Goal: Obtain resource: Download file/media

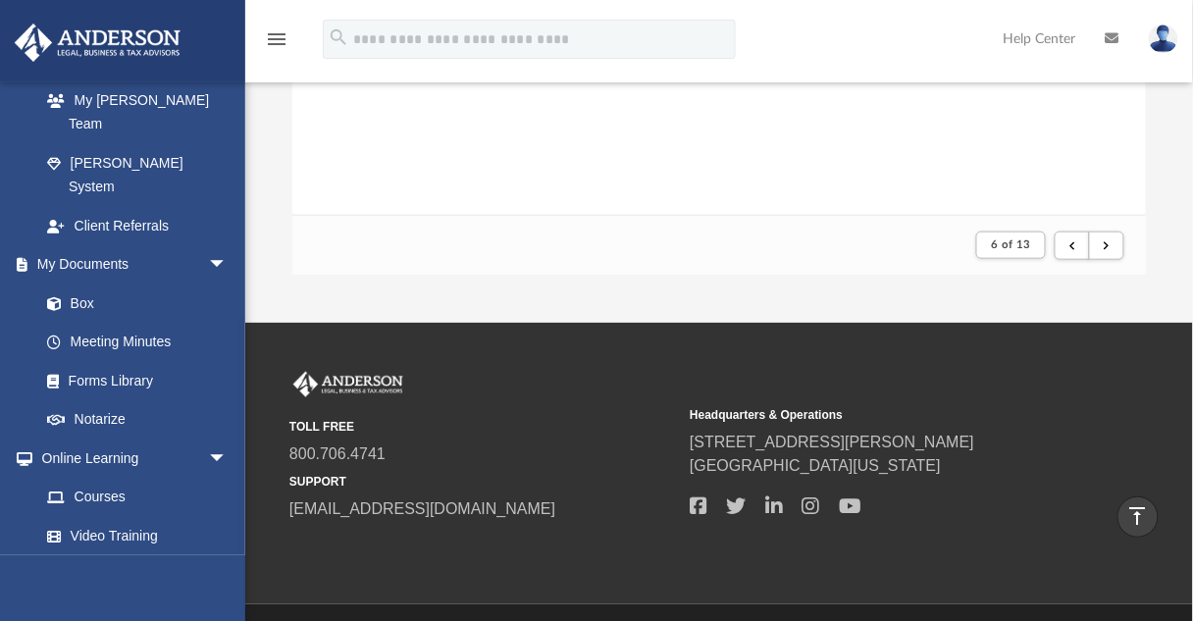
scroll to position [374, 841]
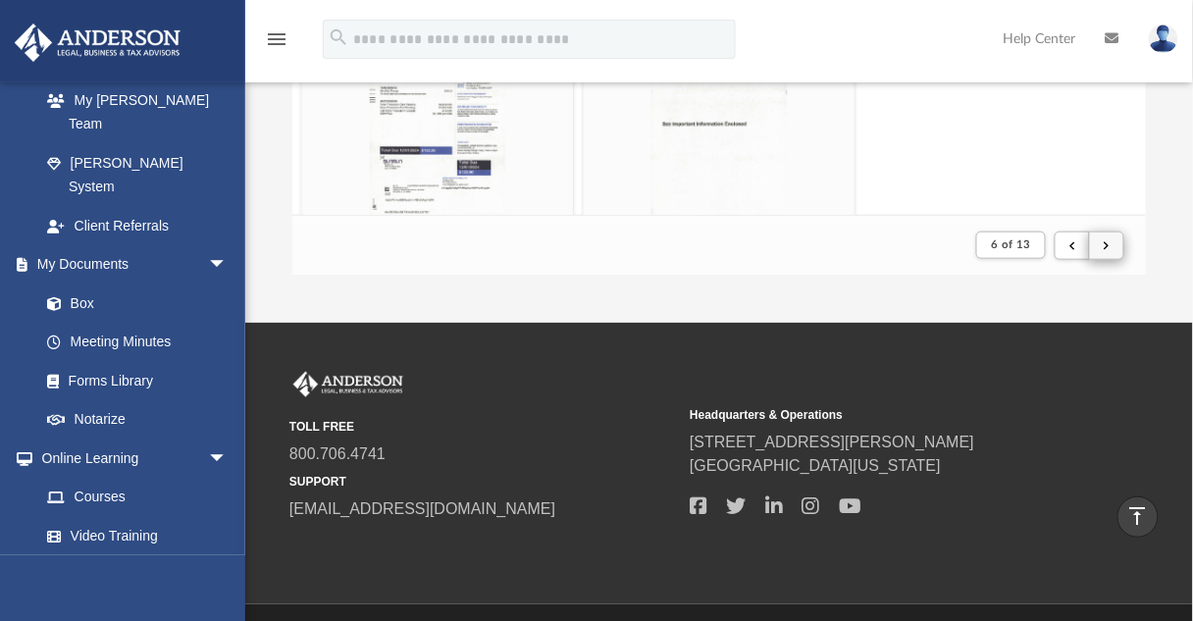
click at [1107, 246] on span "submit" at bounding box center [1107, 244] width 6 height 11
click at [1107, 240] on span "submit" at bounding box center [1107, 244] width 6 height 11
click at [1109, 245] on span "submit" at bounding box center [1107, 244] width 6 height 11
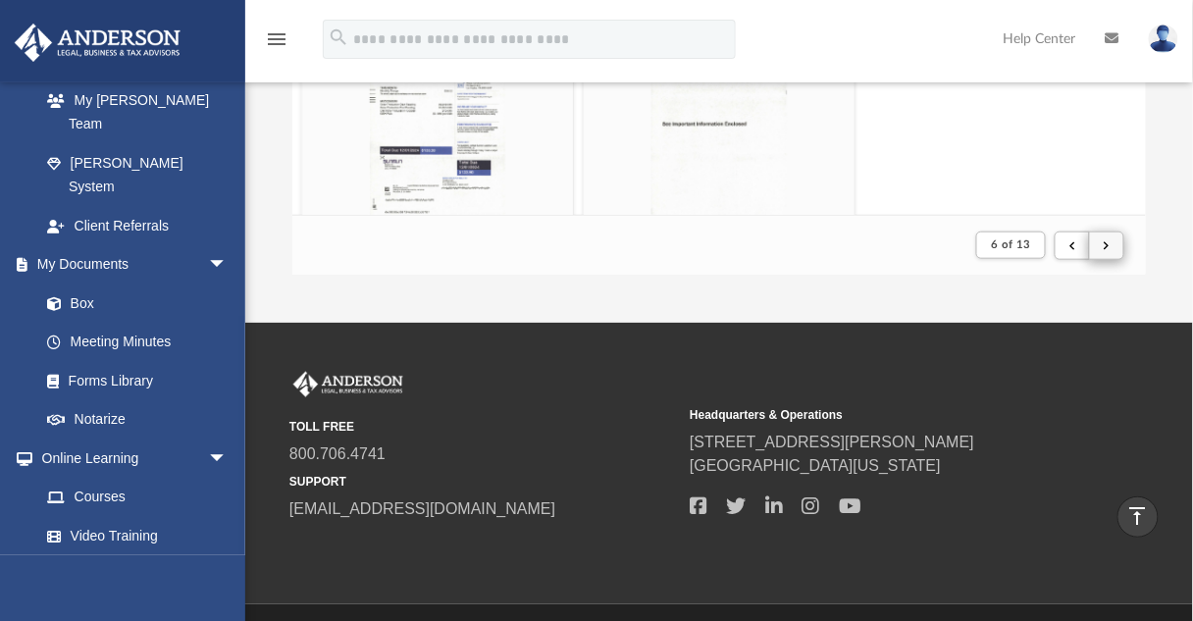
click at [1109, 245] on span "submit" at bounding box center [1107, 244] width 6 height 11
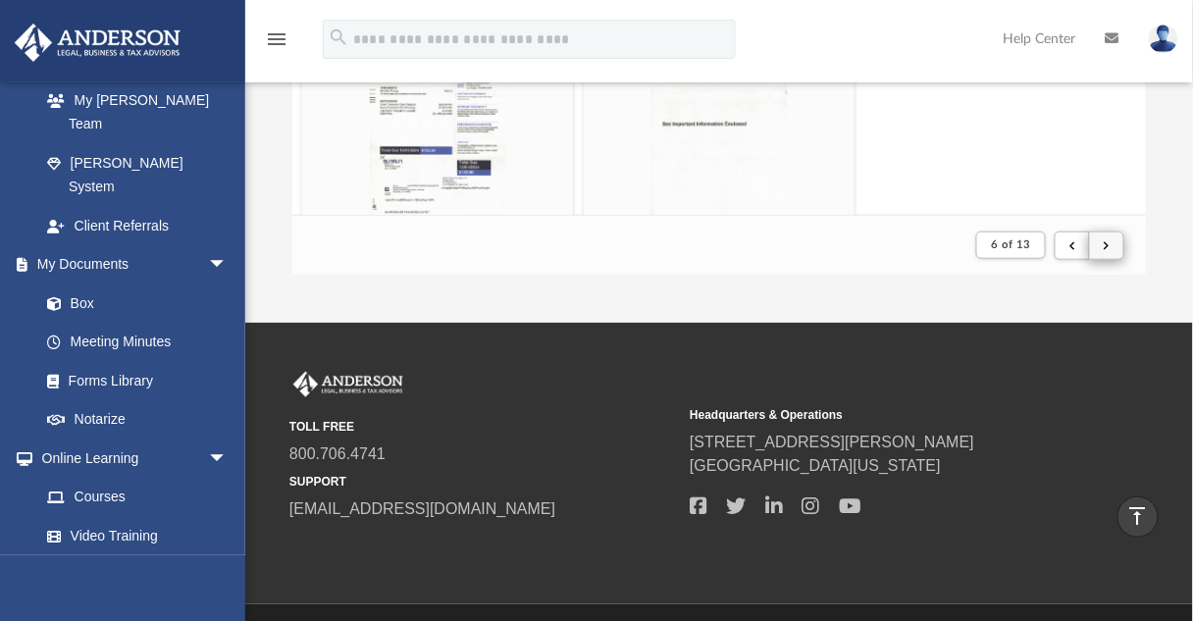
click at [1109, 245] on span "submit" at bounding box center [1107, 244] width 6 height 11
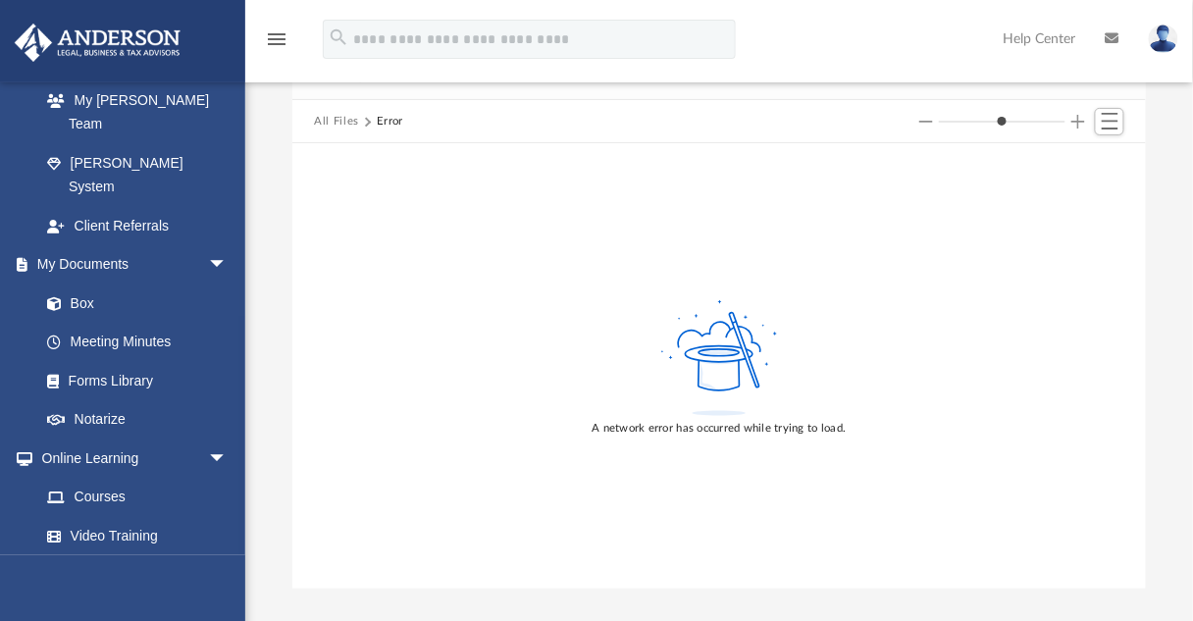
scroll to position [0, 0]
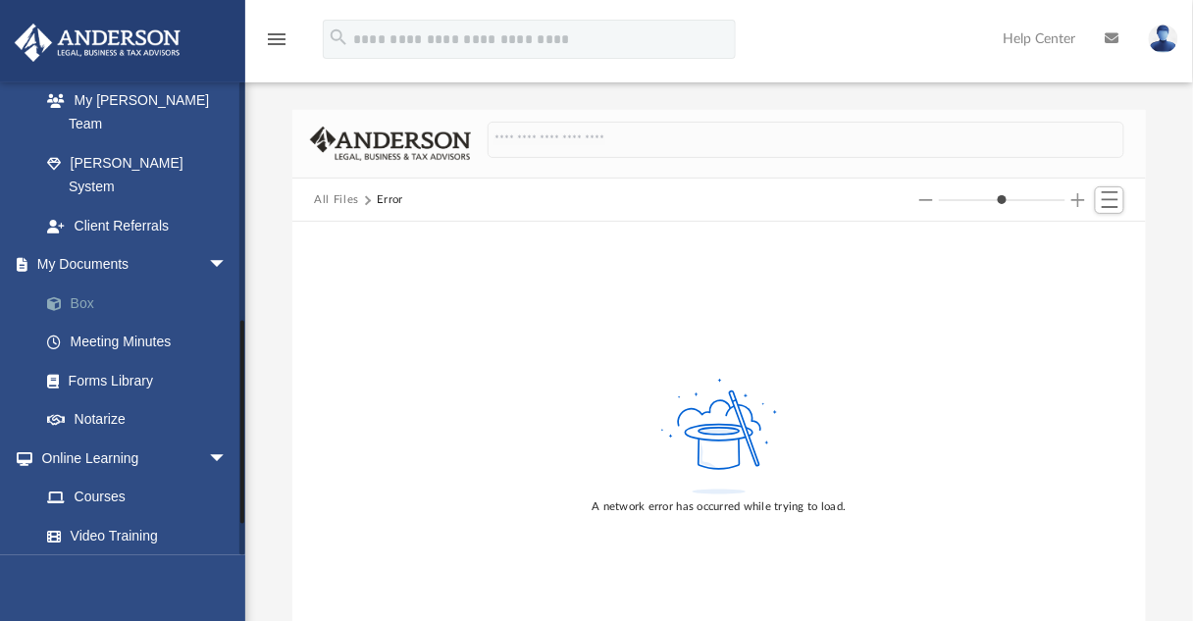
click at [89, 284] on link "Box" at bounding box center [142, 303] width 230 height 39
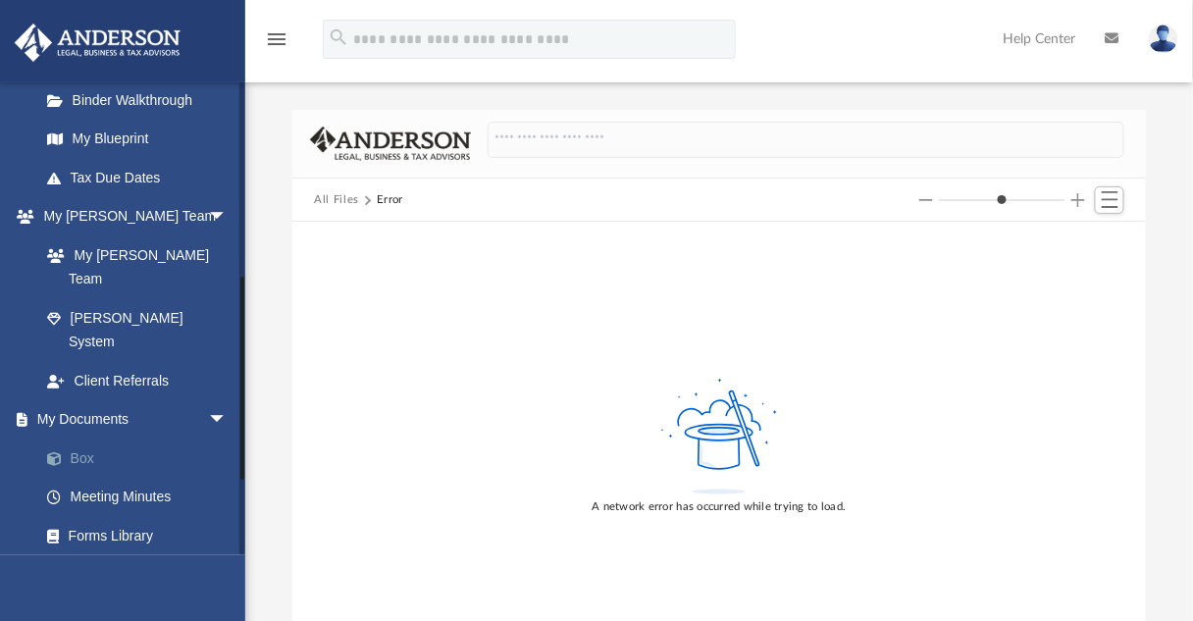
scroll to position [284, 0]
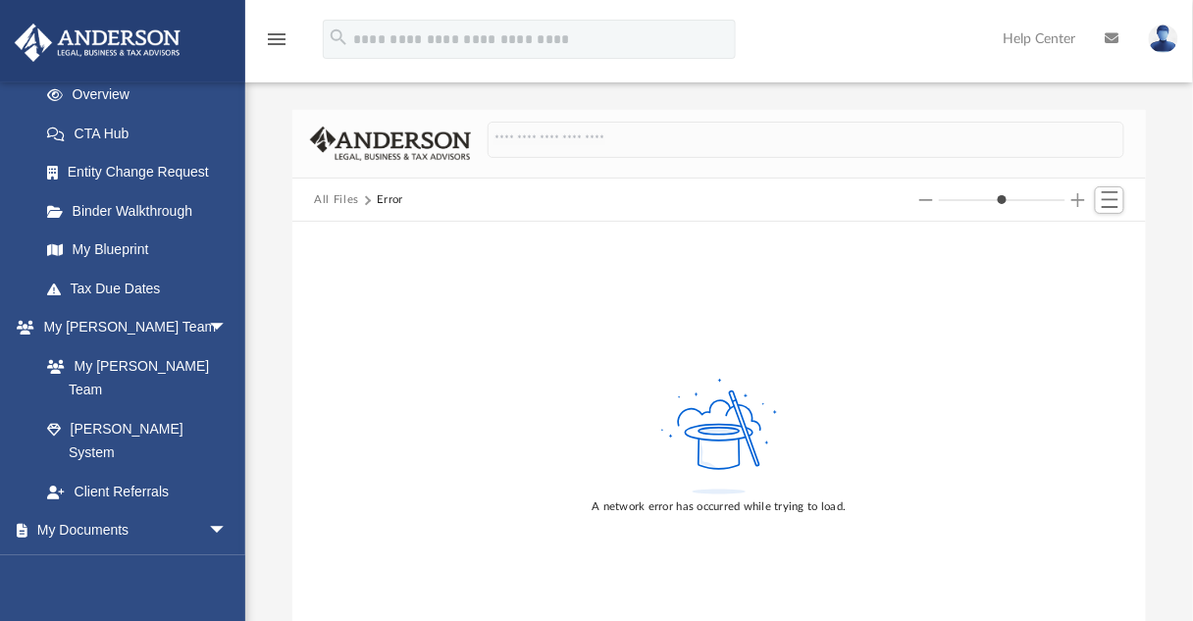
click at [160, 28] on img at bounding box center [98, 43] width 178 height 38
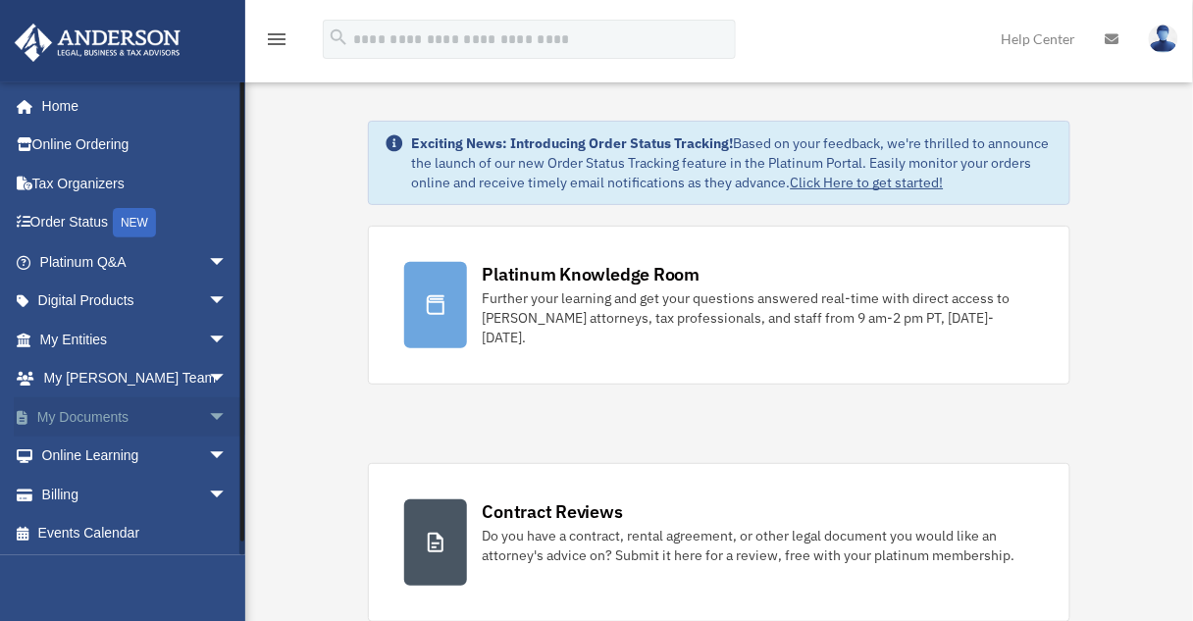
click at [128, 413] on link "My Documents arrow_drop_down" at bounding box center [135, 416] width 243 height 39
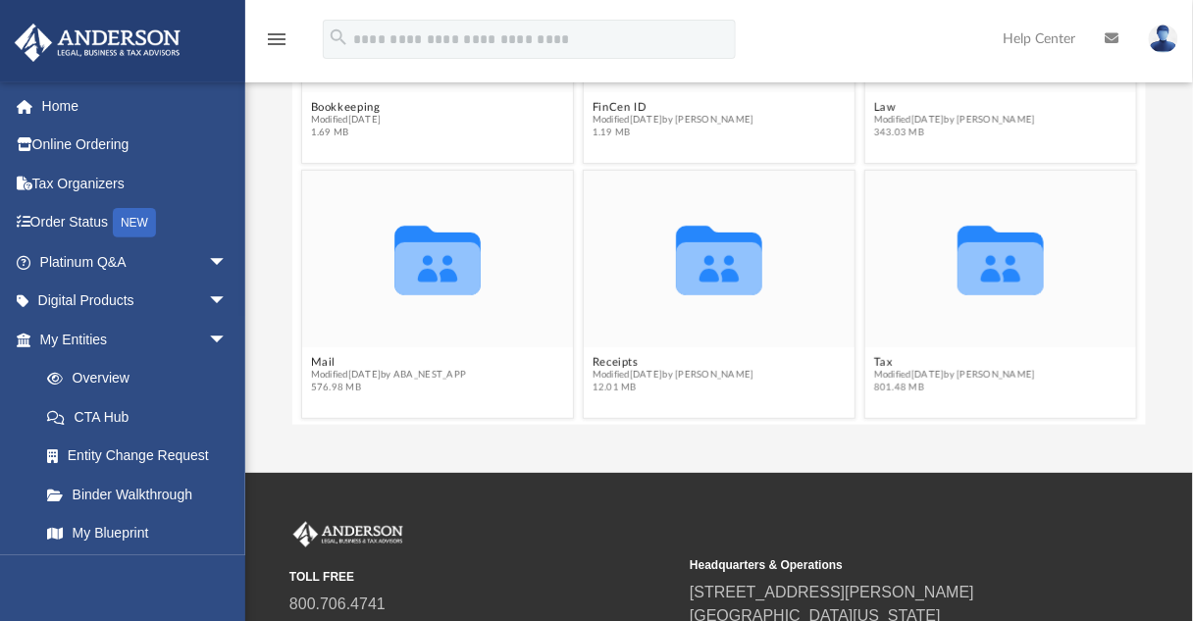
scroll to position [316, 0]
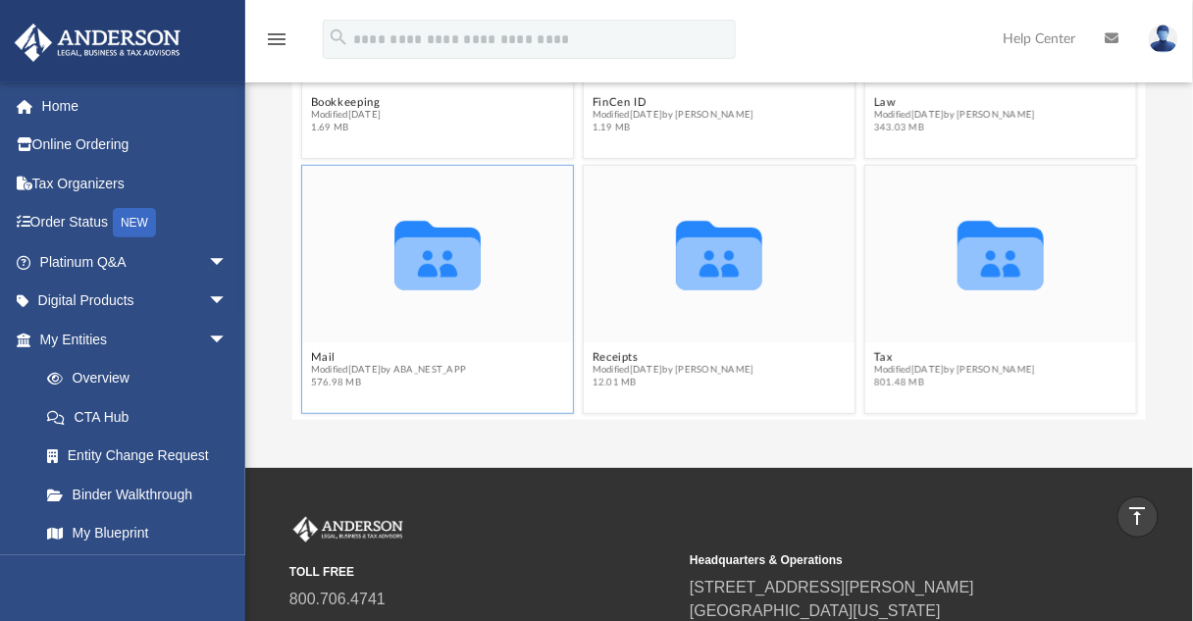
click at [424, 274] on icon "grid" at bounding box center [437, 257] width 86 height 70
click at [327, 361] on button "Mail" at bounding box center [389, 357] width 156 height 13
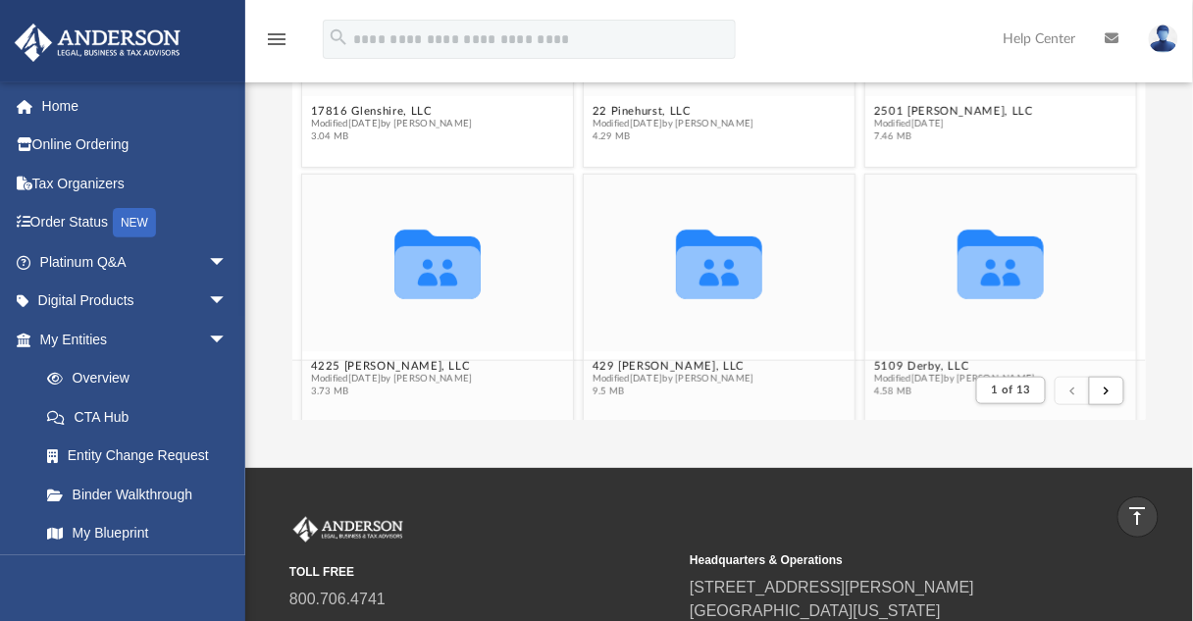
scroll to position [12, 13]
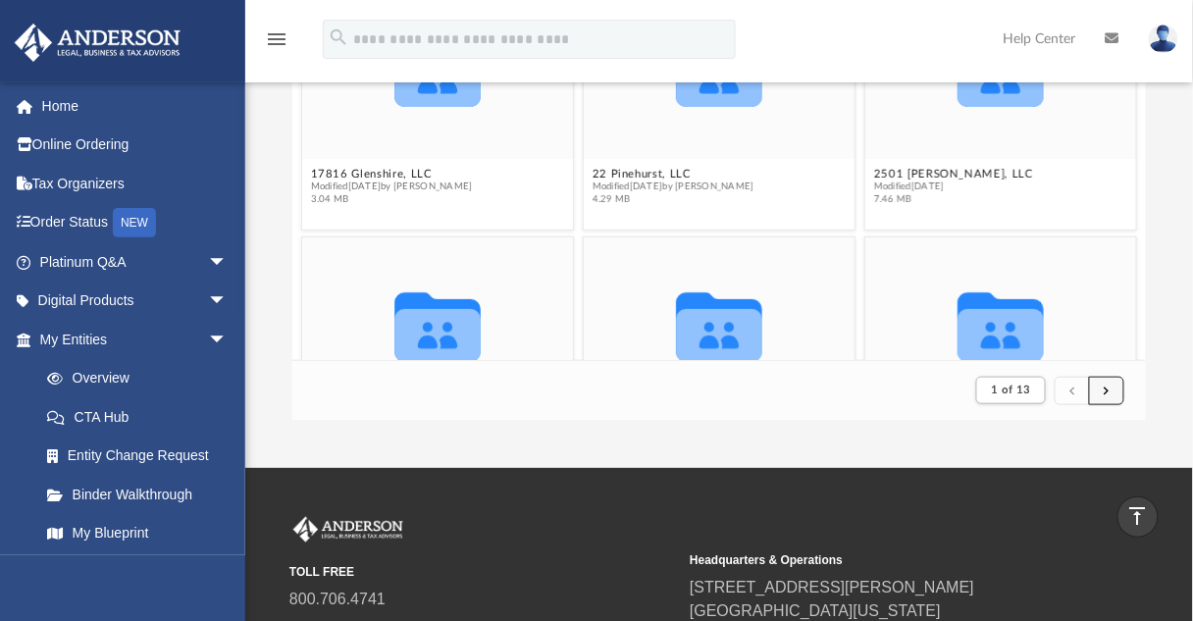
click at [1107, 389] on span "submit" at bounding box center [1107, 390] width 6 height 11
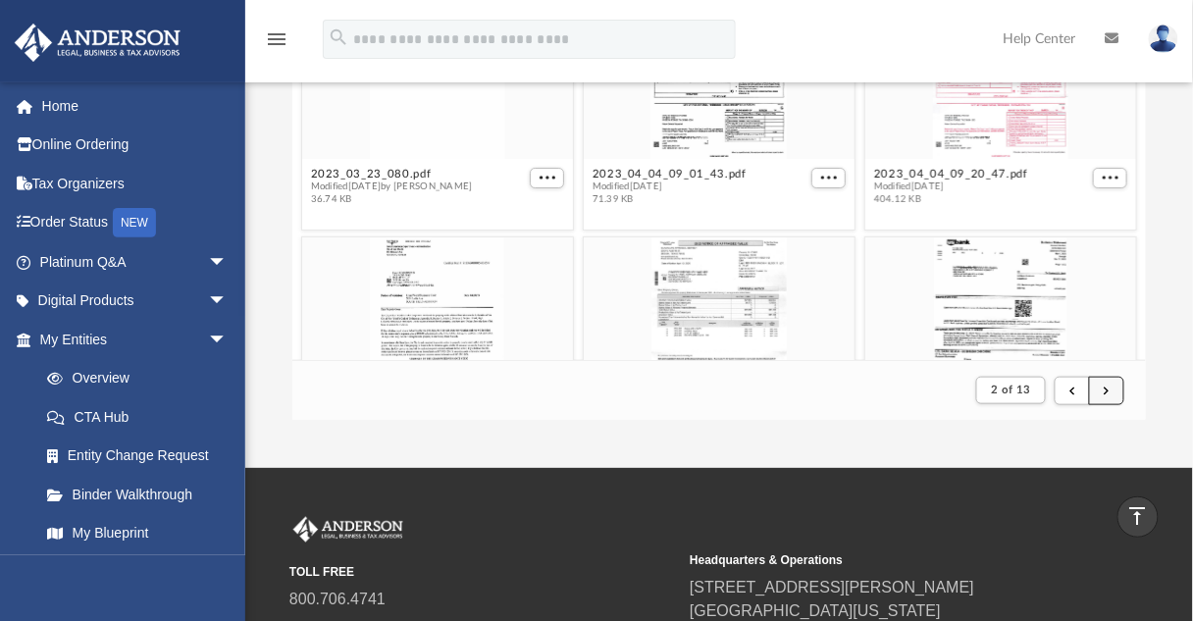
click at [1107, 394] on span "submit" at bounding box center [1107, 390] width 6 height 11
click at [1110, 394] on span "submit" at bounding box center [1107, 390] width 6 height 11
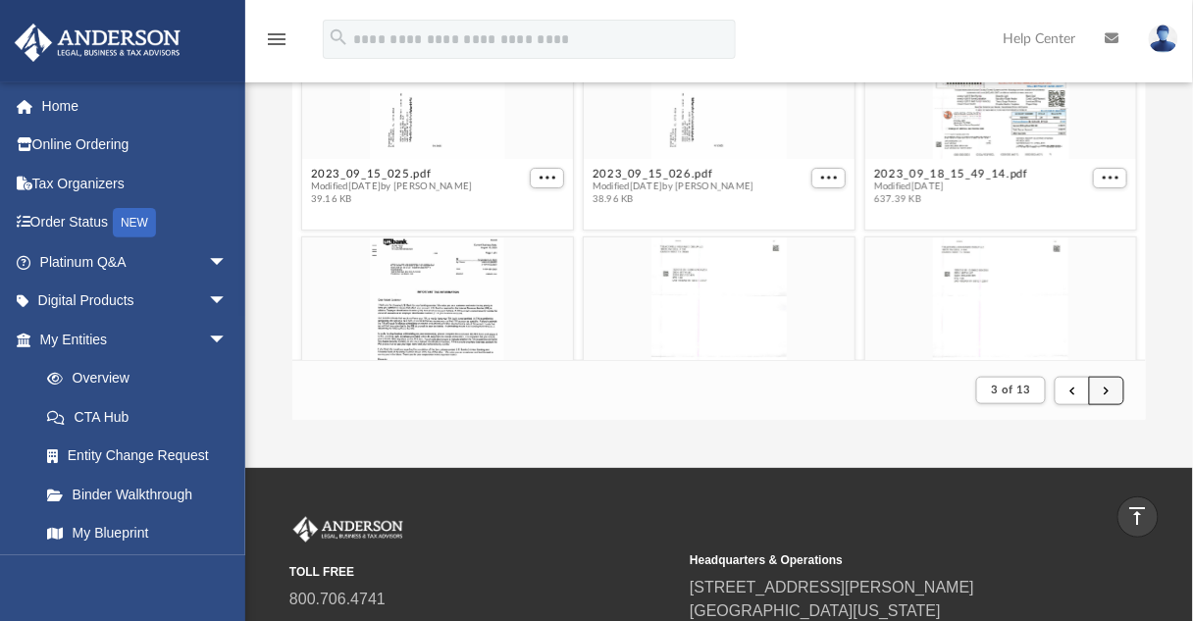
click at [1107, 389] on span "submit" at bounding box center [1107, 390] width 6 height 11
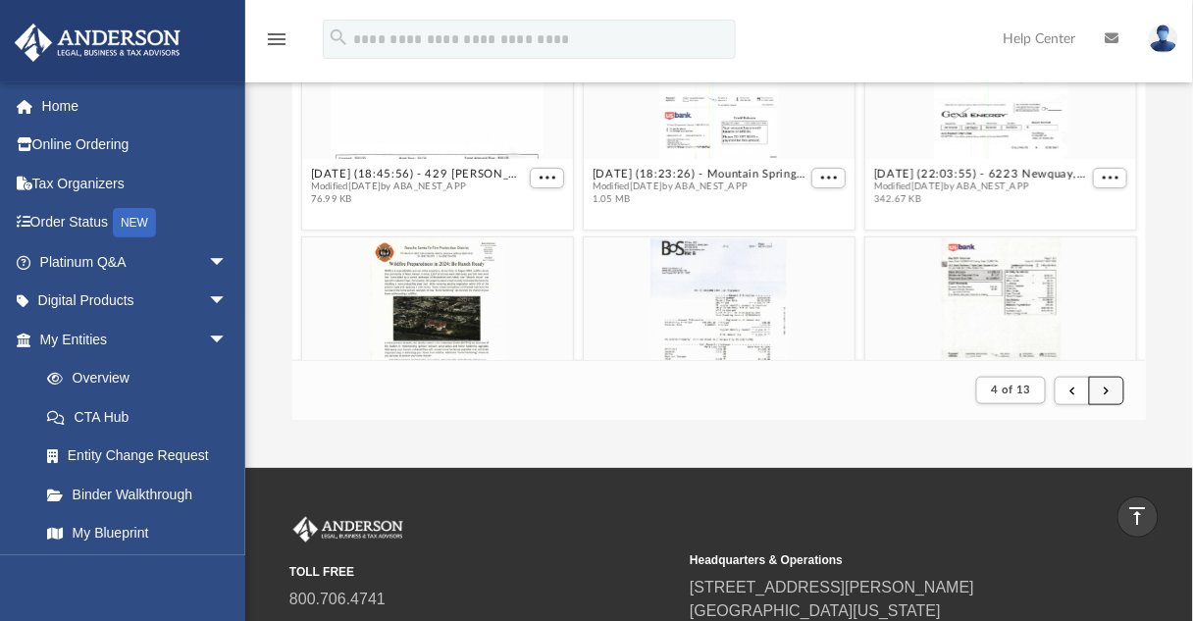
click at [1107, 389] on span "submit" at bounding box center [1107, 390] width 6 height 11
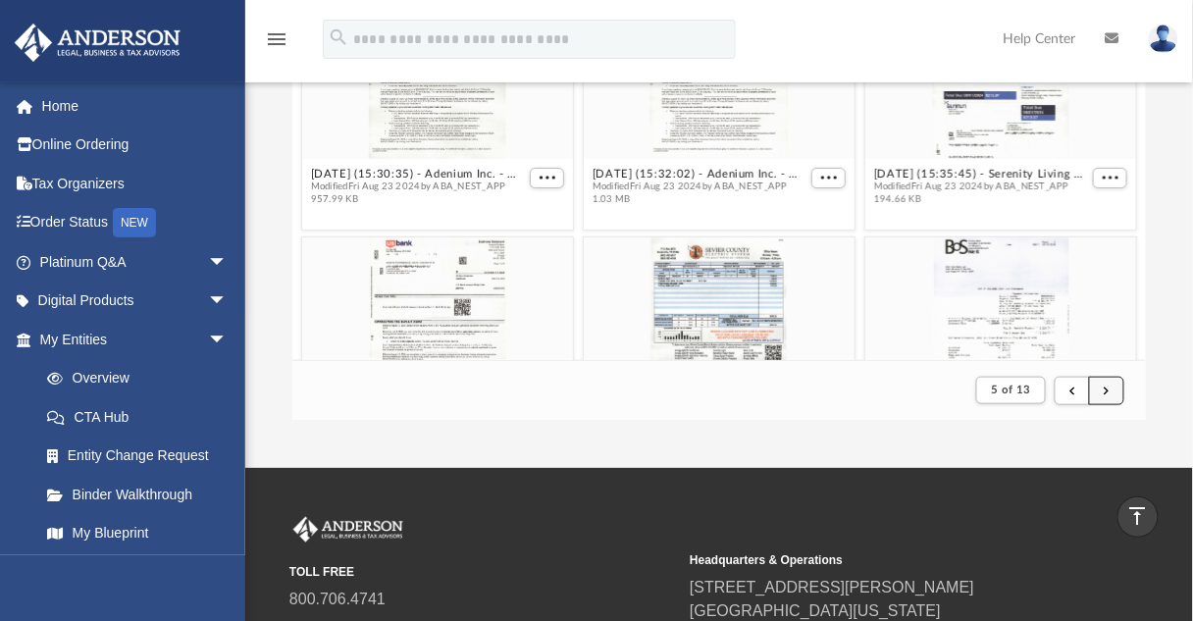
click at [1107, 389] on span "submit" at bounding box center [1107, 390] width 6 height 11
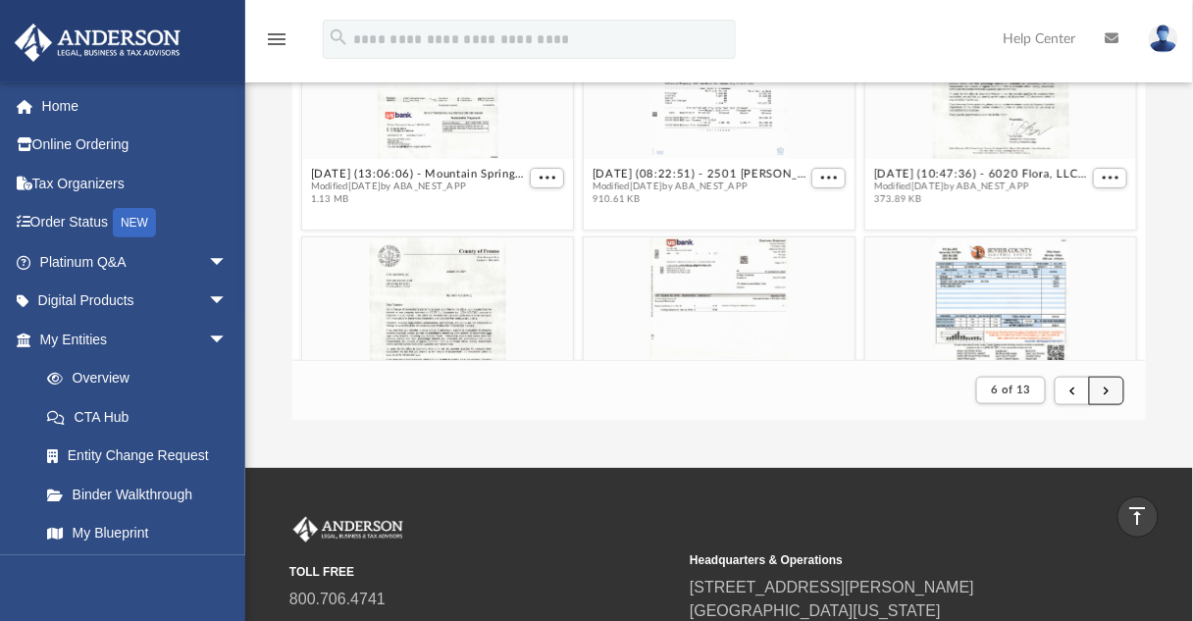
click at [1107, 389] on span "submit" at bounding box center [1107, 390] width 6 height 11
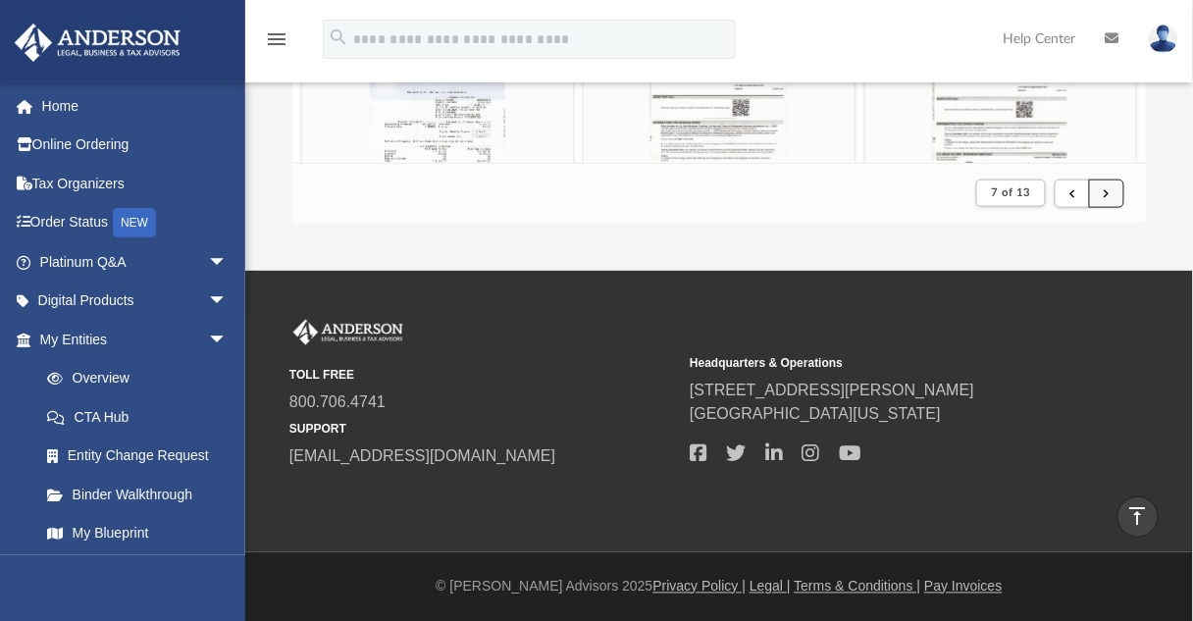
click at [1123, 196] on button "submit" at bounding box center [1106, 194] width 35 height 28
click at [1107, 193] on span "submit" at bounding box center [1107, 192] width 6 height 11
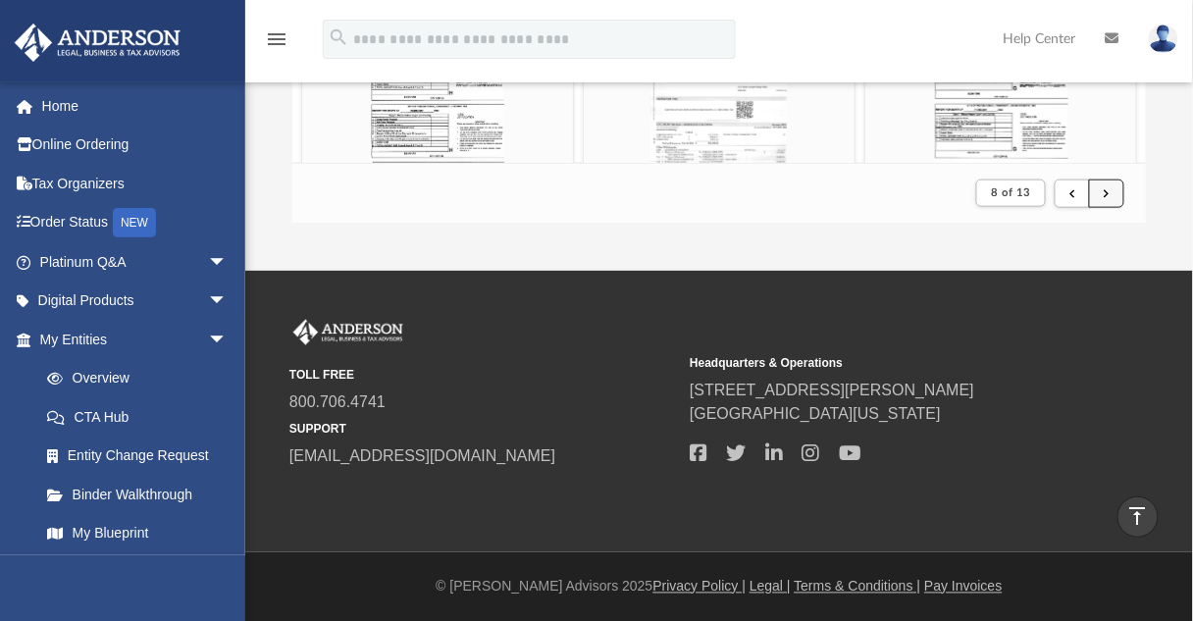
click at [1107, 192] on span "submit" at bounding box center [1107, 192] width 6 height 11
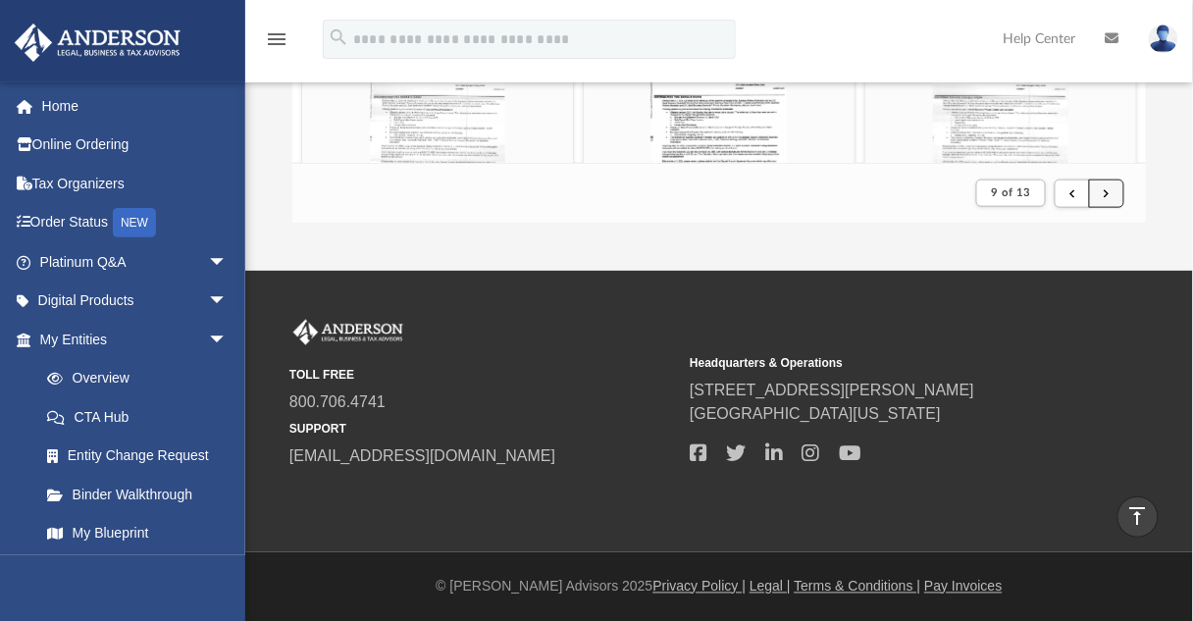
click at [1107, 191] on span "submit" at bounding box center [1107, 192] width 6 height 11
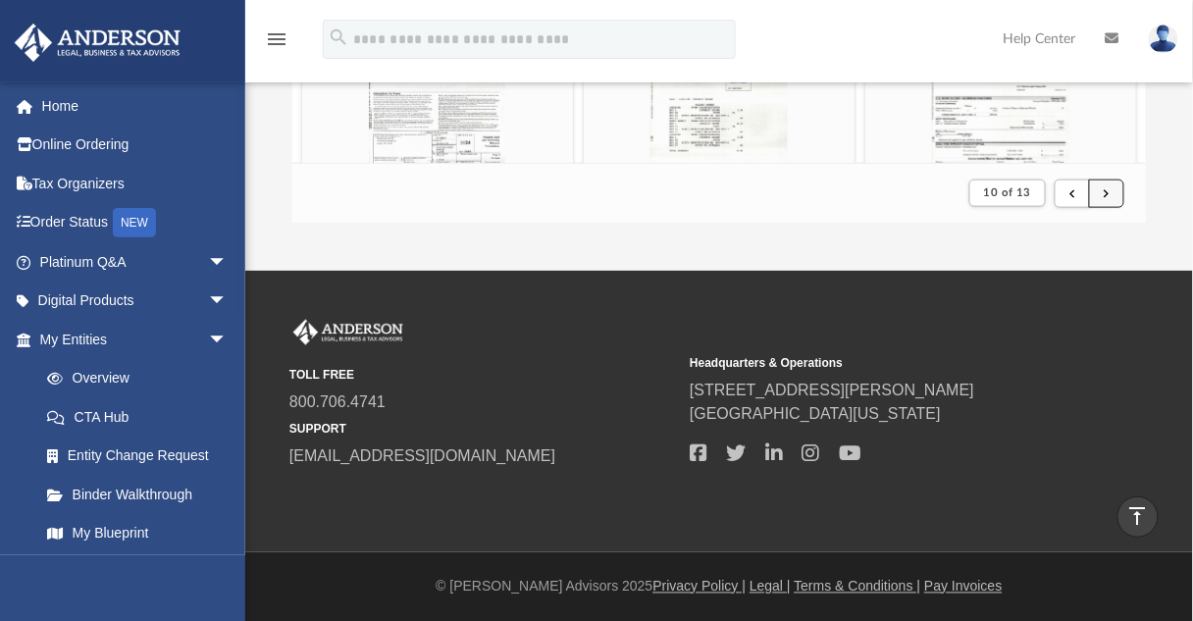
click at [1108, 194] on span "submit" at bounding box center [1107, 192] width 6 height 11
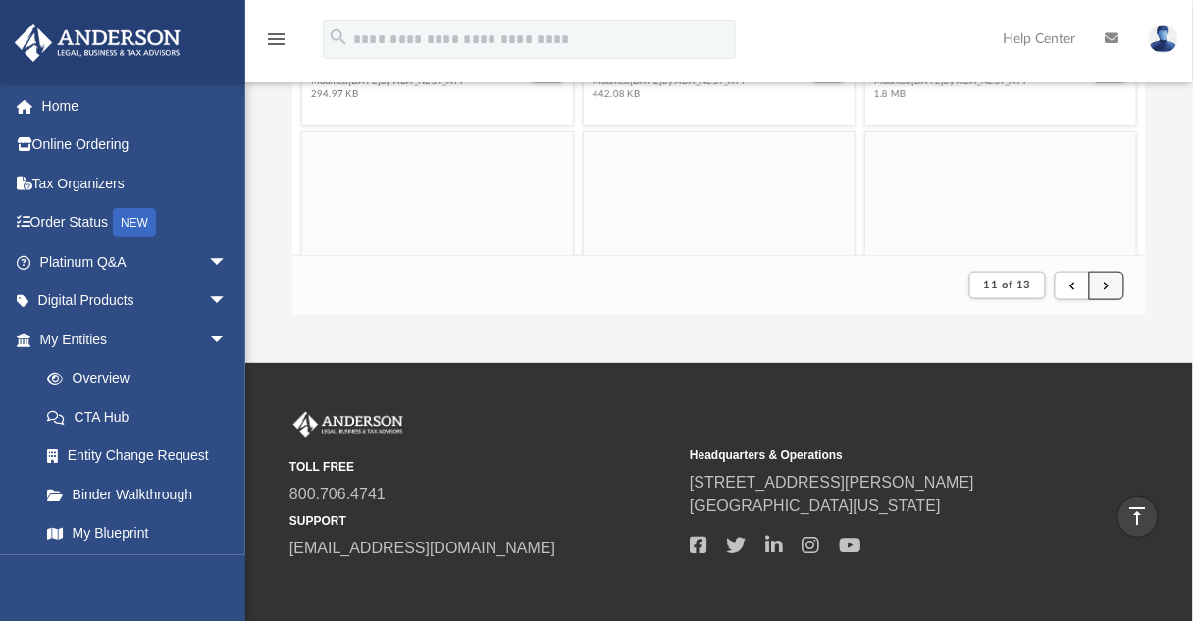
scroll to position [407, 0]
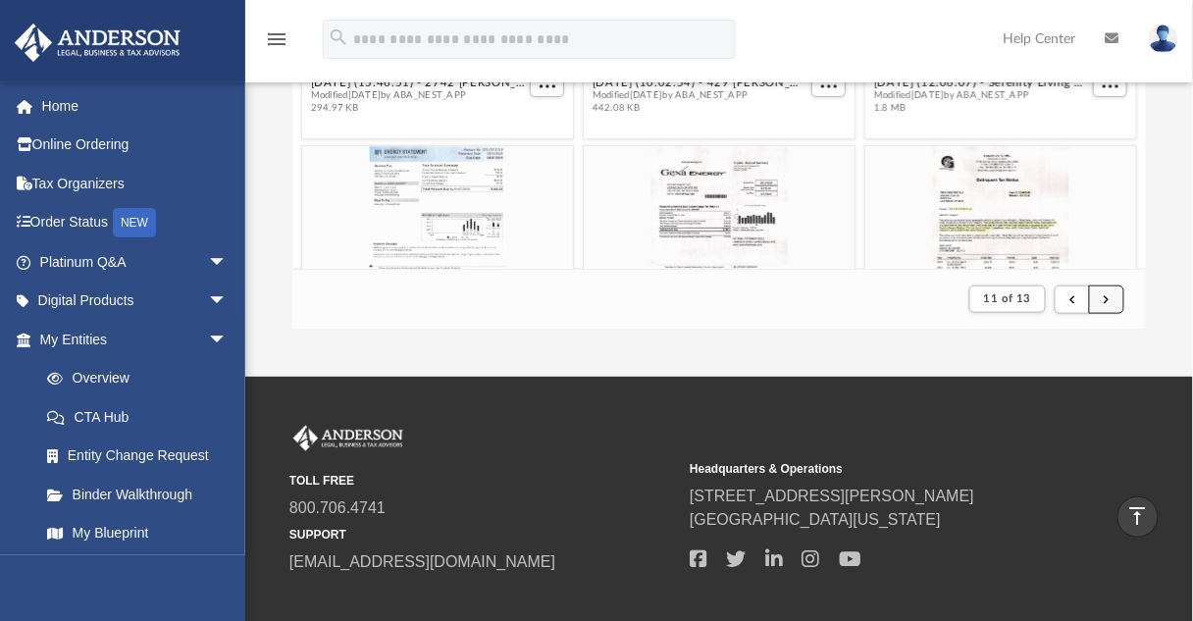
click at [1107, 303] on span "submit" at bounding box center [1107, 298] width 6 height 11
click at [1107, 297] on span "submit" at bounding box center [1107, 298] width 6 height 11
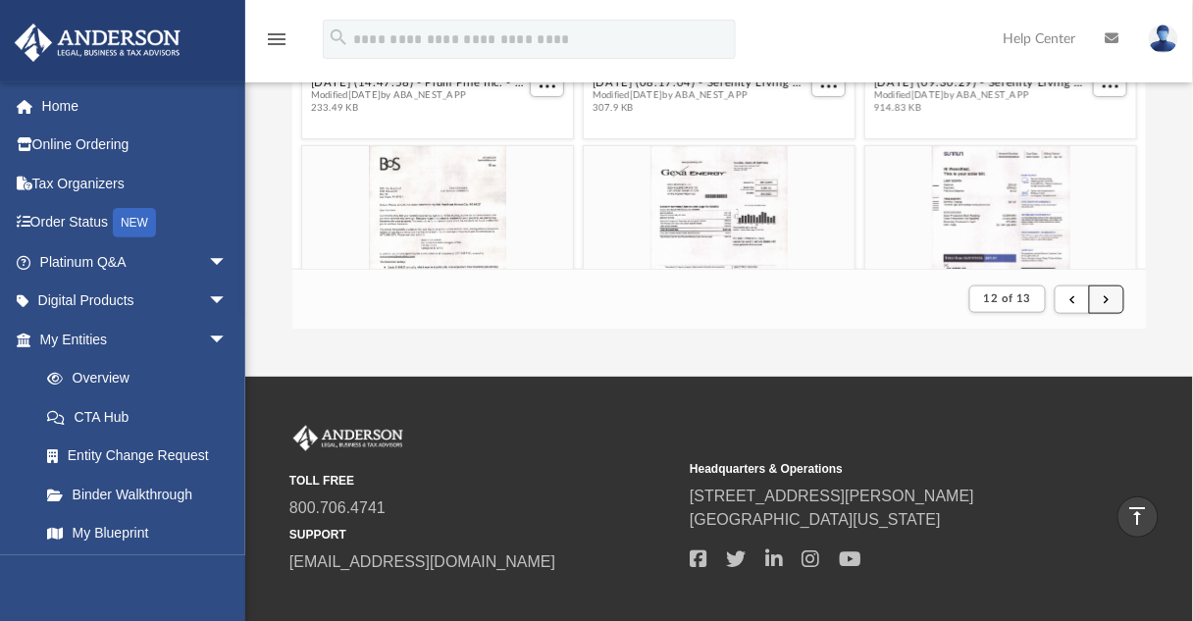
click at [1107, 297] on span "submit" at bounding box center [1107, 298] width 6 height 11
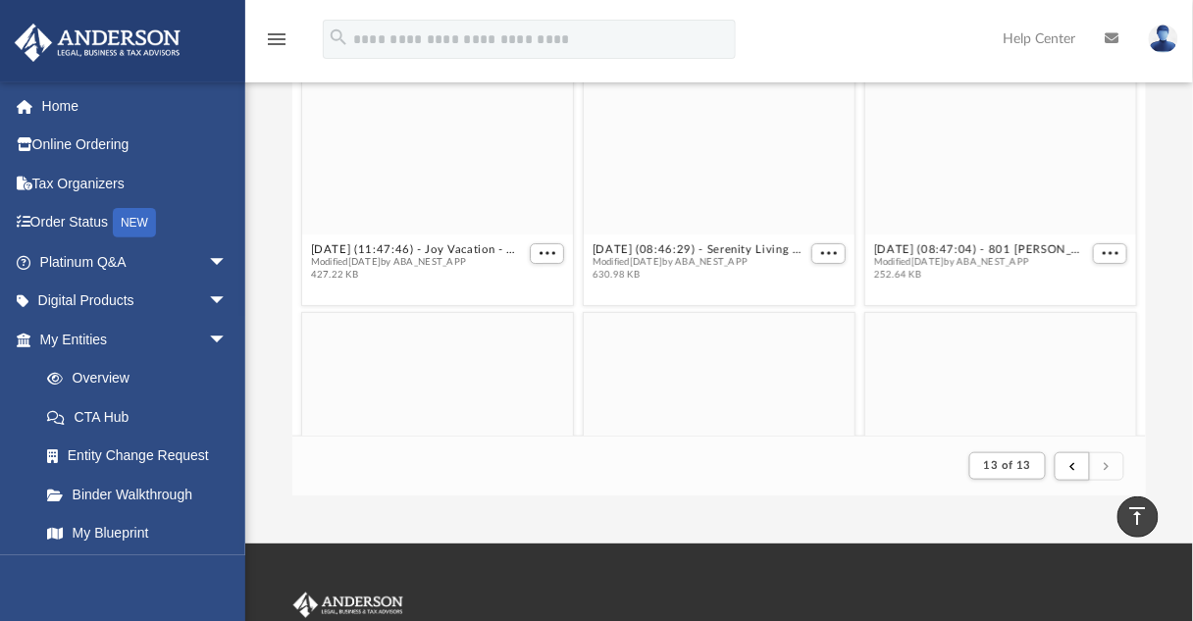
scroll to position [233, 0]
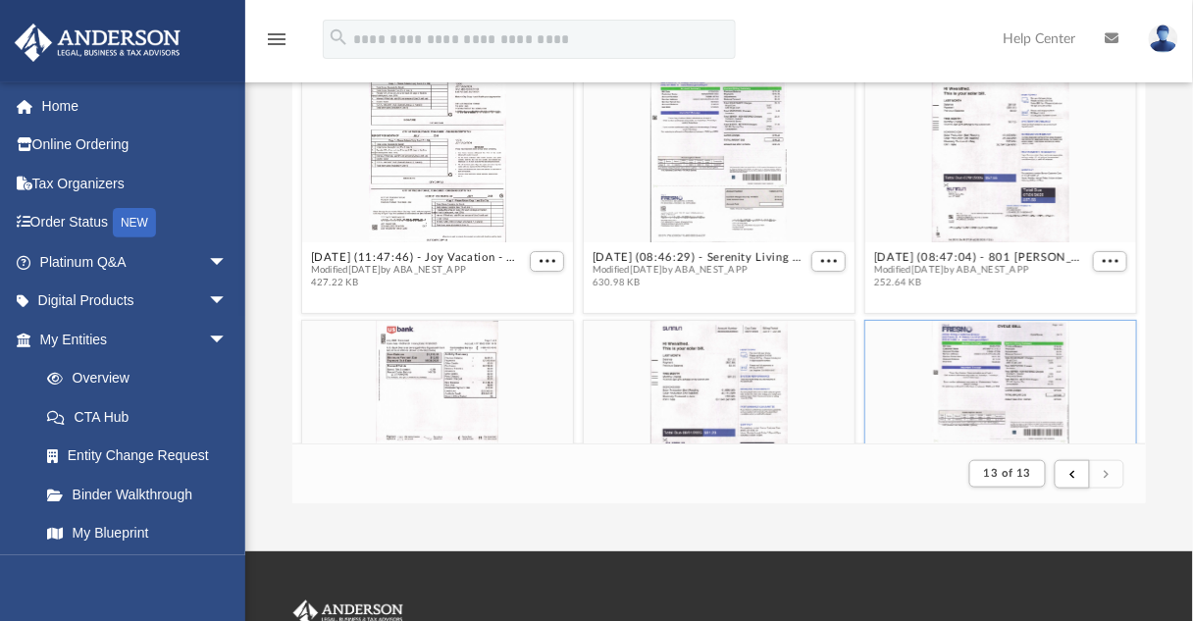
click at [995, 349] on div "grid" at bounding box center [1000, 410] width 271 height 177
click at [1020, 392] on div "grid" at bounding box center [1000, 410] width 271 height 177
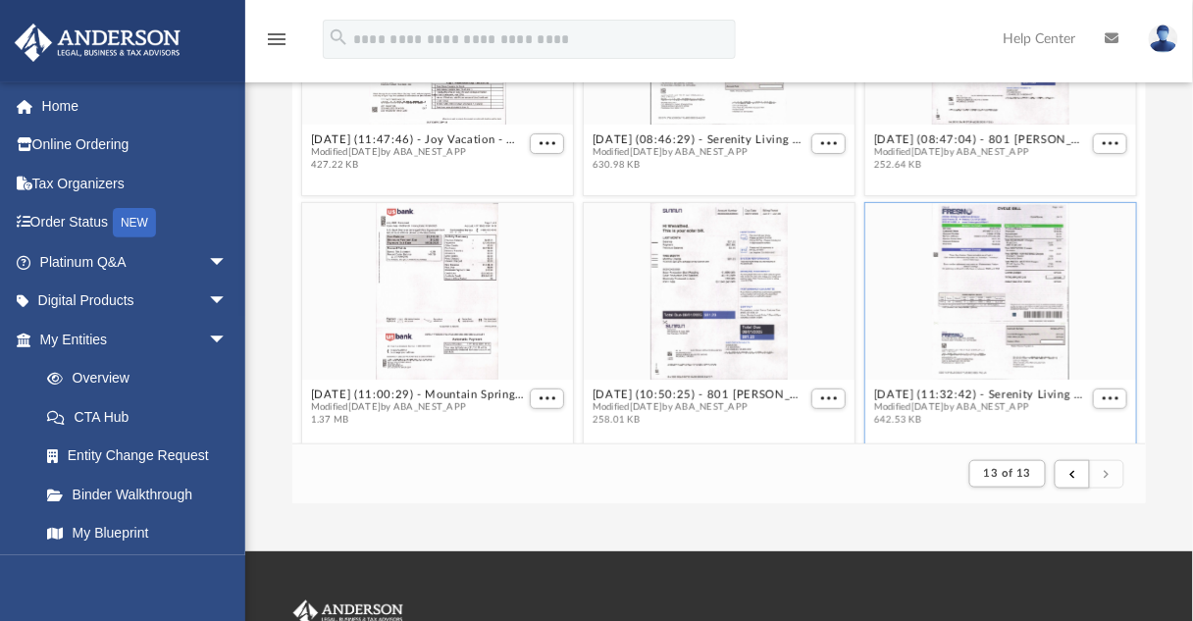
scroll to position [120, 0]
click at [1016, 302] on div "grid" at bounding box center [1000, 290] width 271 height 177
click at [1103, 393] on span "More options" at bounding box center [1111, 397] width 16 height 10
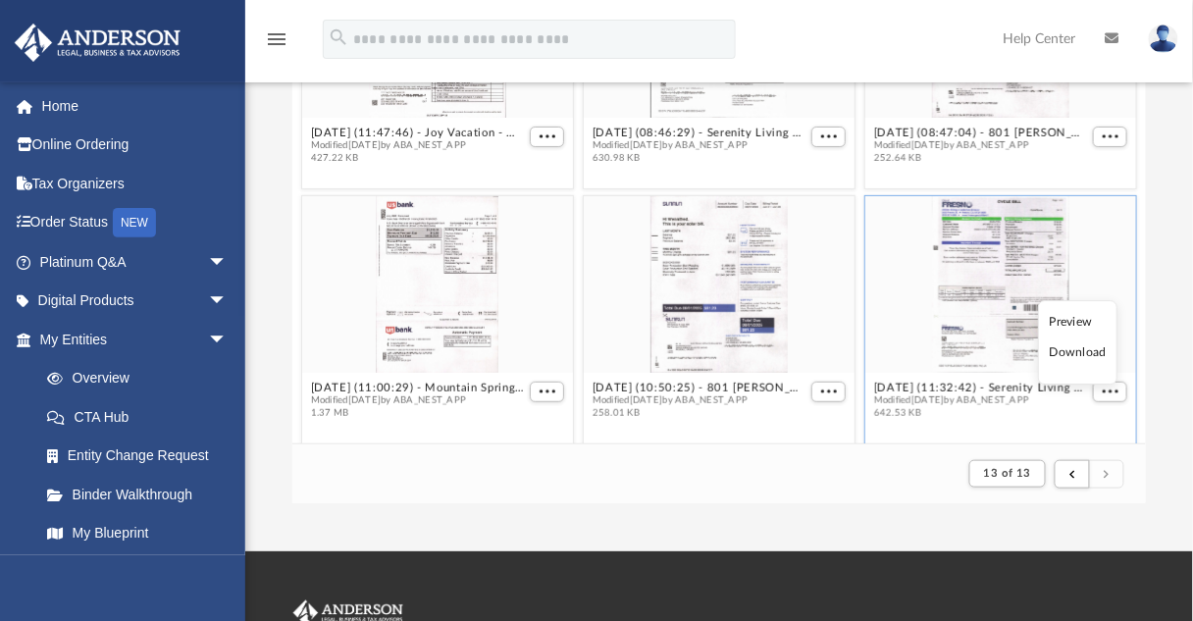
click at [1082, 320] on li "Preview" at bounding box center [1078, 322] width 57 height 21
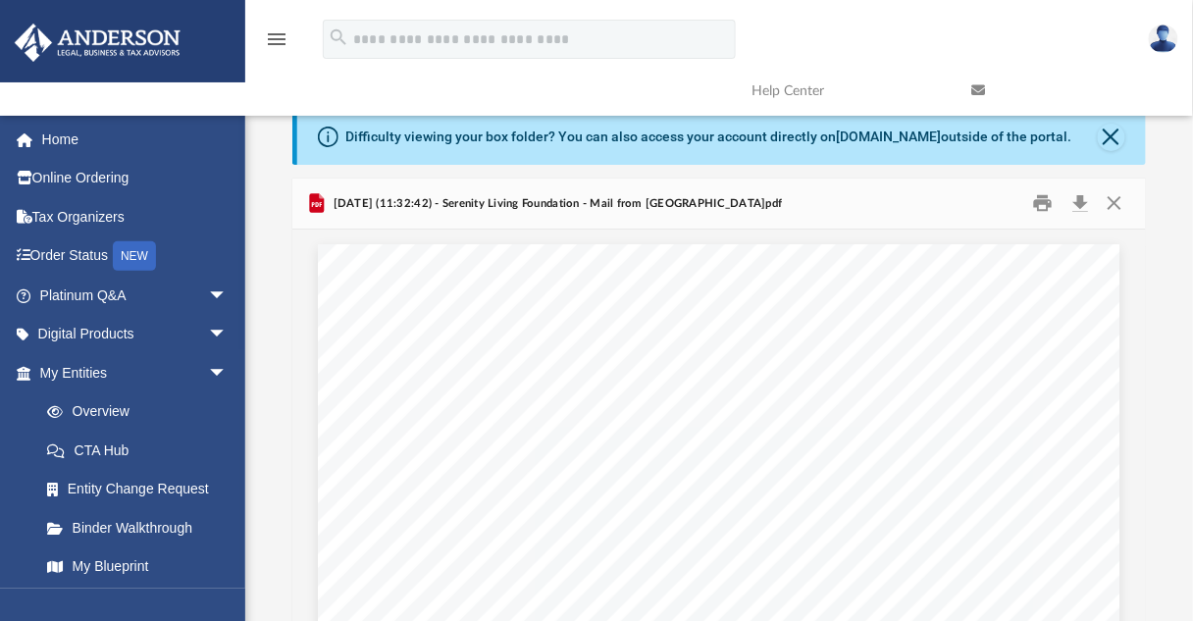
scroll to position [3, 0]
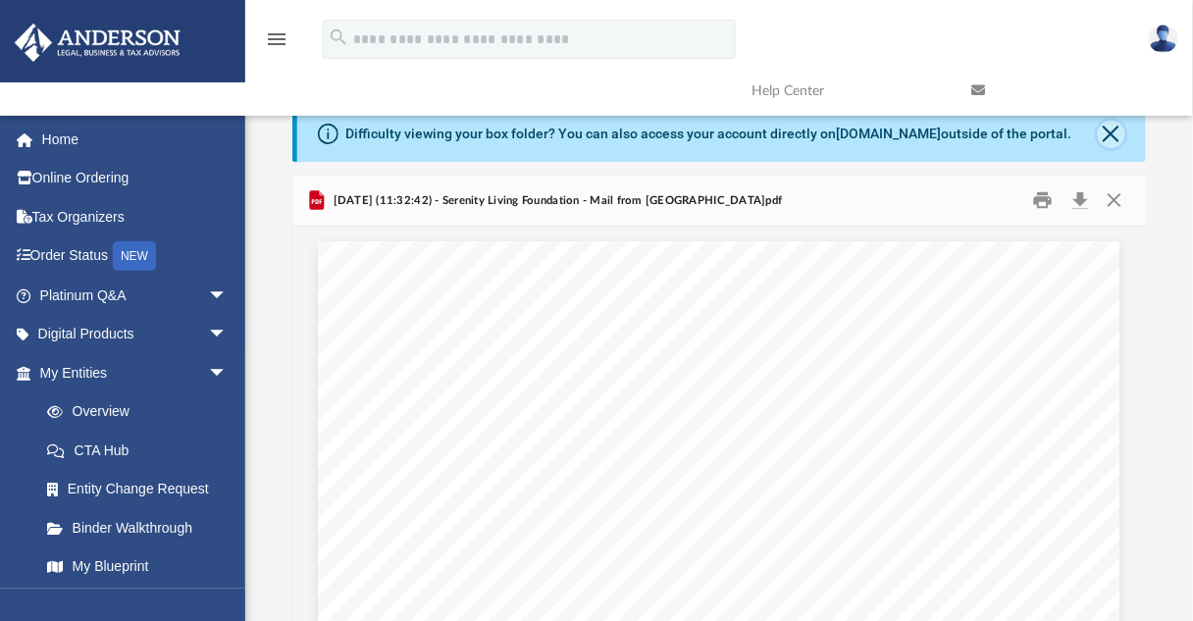
click at [1114, 138] on button "Close" at bounding box center [1111, 134] width 27 height 27
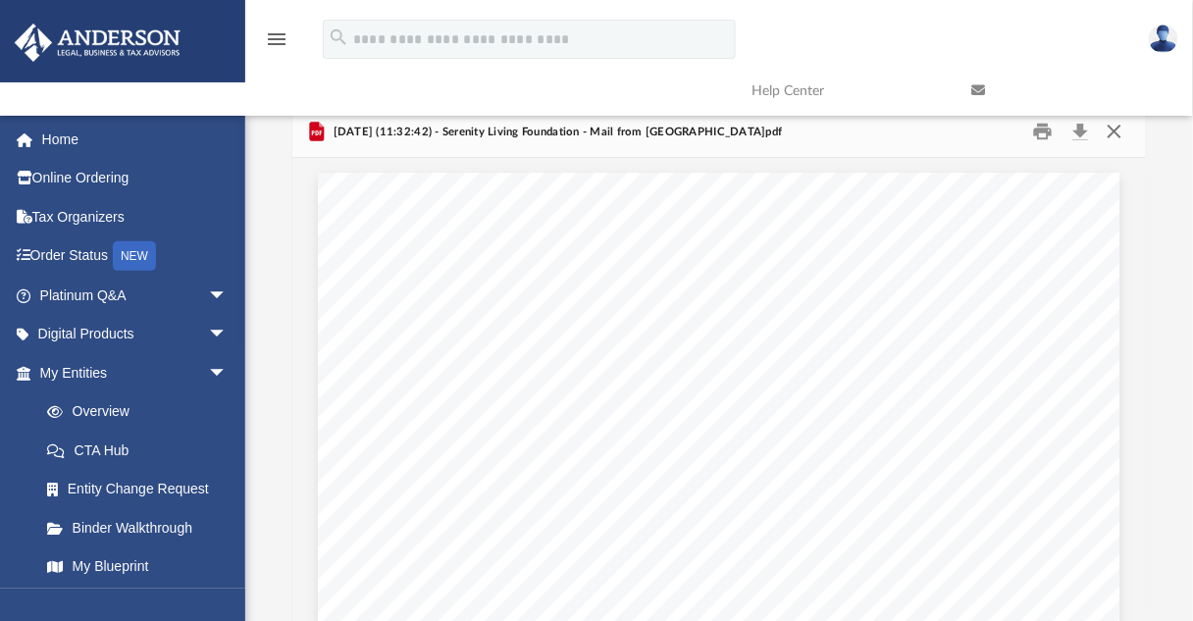
click at [1124, 135] on button "Close" at bounding box center [1114, 132] width 35 height 30
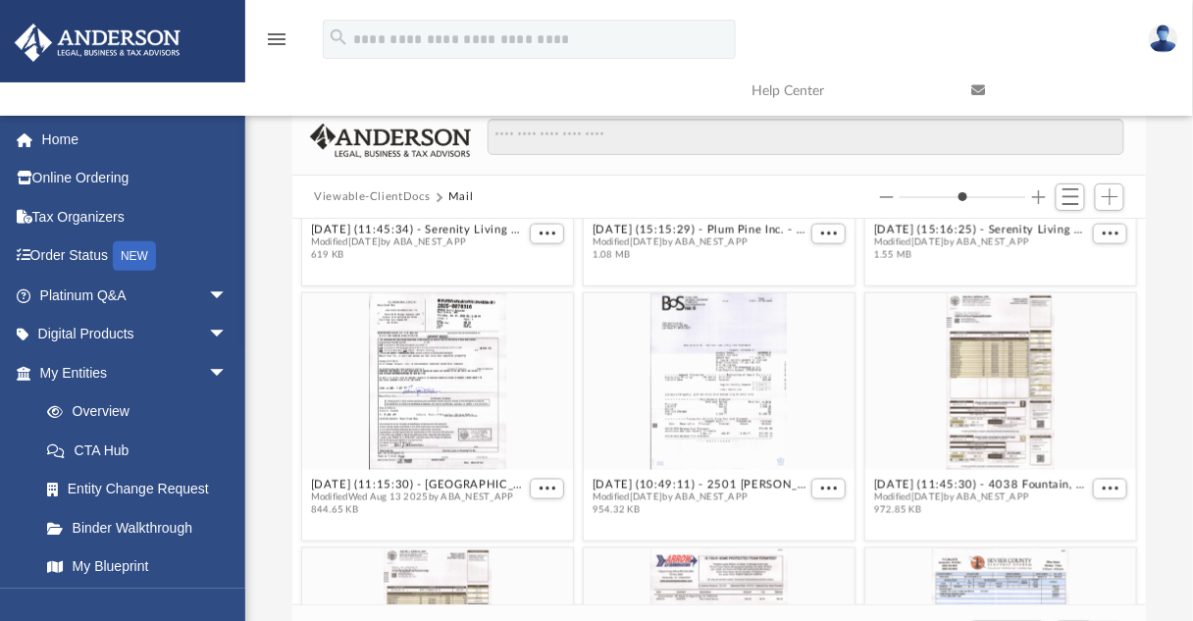
scroll to position [700, 0]
click at [826, 484] on span "More options" at bounding box center [829, 488] width 16 height 10
click at [804, 521] on li "Preview" at bounding box center [798, 521] width 57 height 21
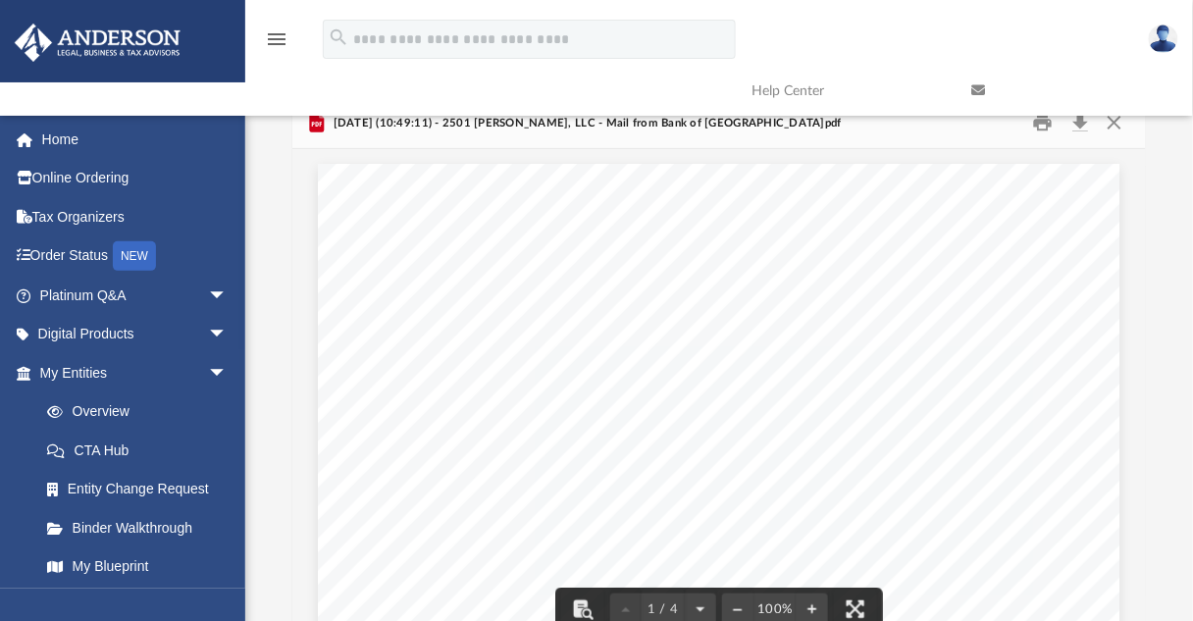
scroll to position [0, 0]
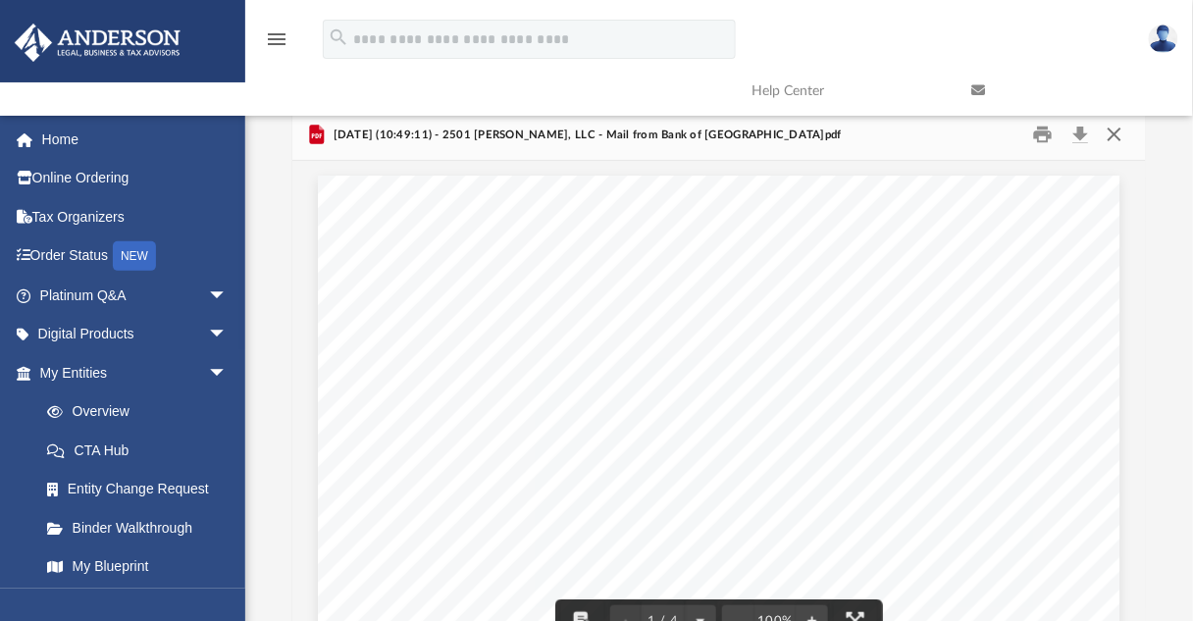
click at [1123, 133] on button "Close" at bounding box center [1114, 135] width 35 height 30
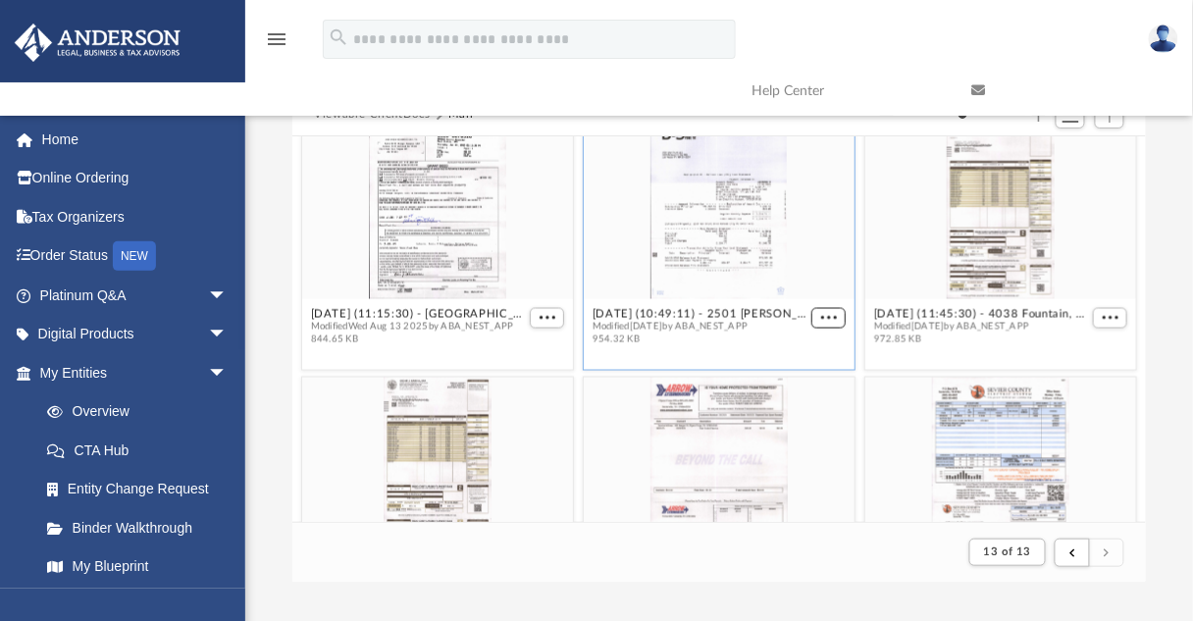
scroll to position [86, 0]
click at [546, 314] on span "More options" at bounding box center [548, 317] width 16 height 10
click at [528, 384] on li "Download" at bounding box center [521, 381] width 57 height 21
click at [541, 312] on span "More options" at bounding box center [548, 317] width 16 height 10
click at [527, 349] on li "Preview" at bounding box center [521, 350] width 57 height 21
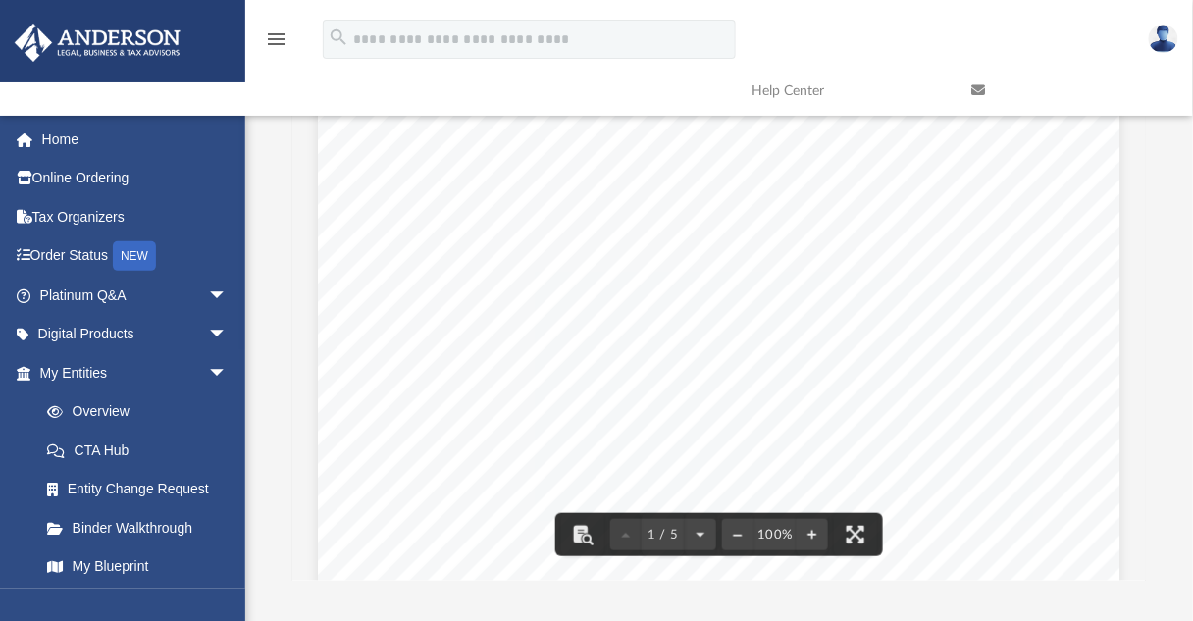
scroll to position [0, 0]
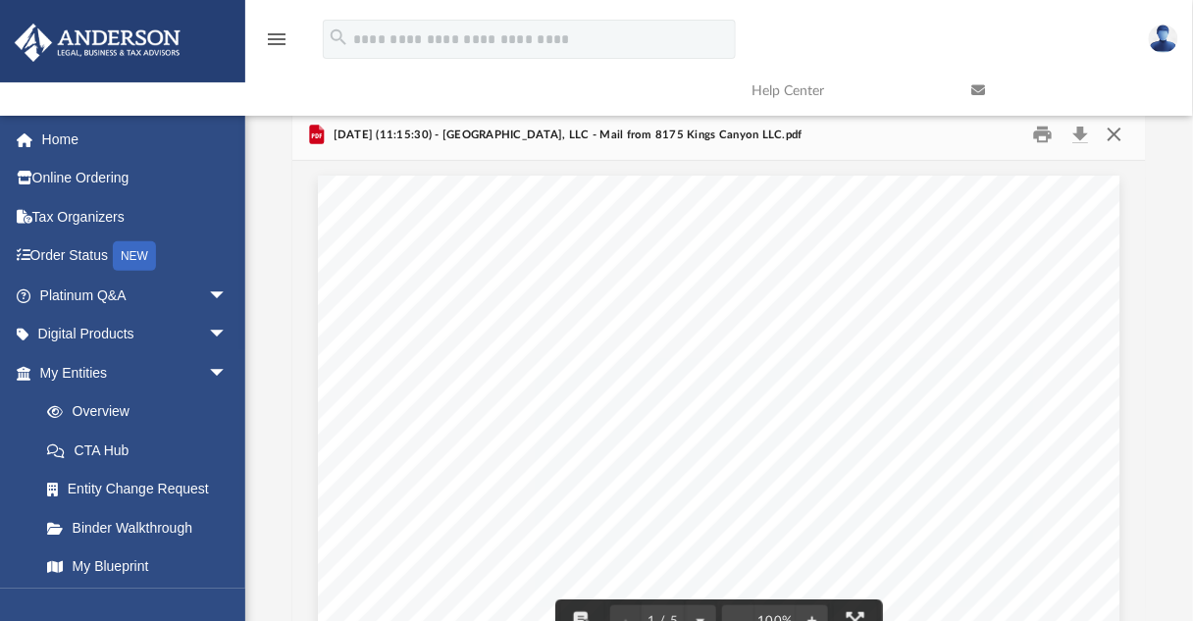
click at [1119, 138] on button "Close" at bounding box center [1114, 135] width 35 height 30
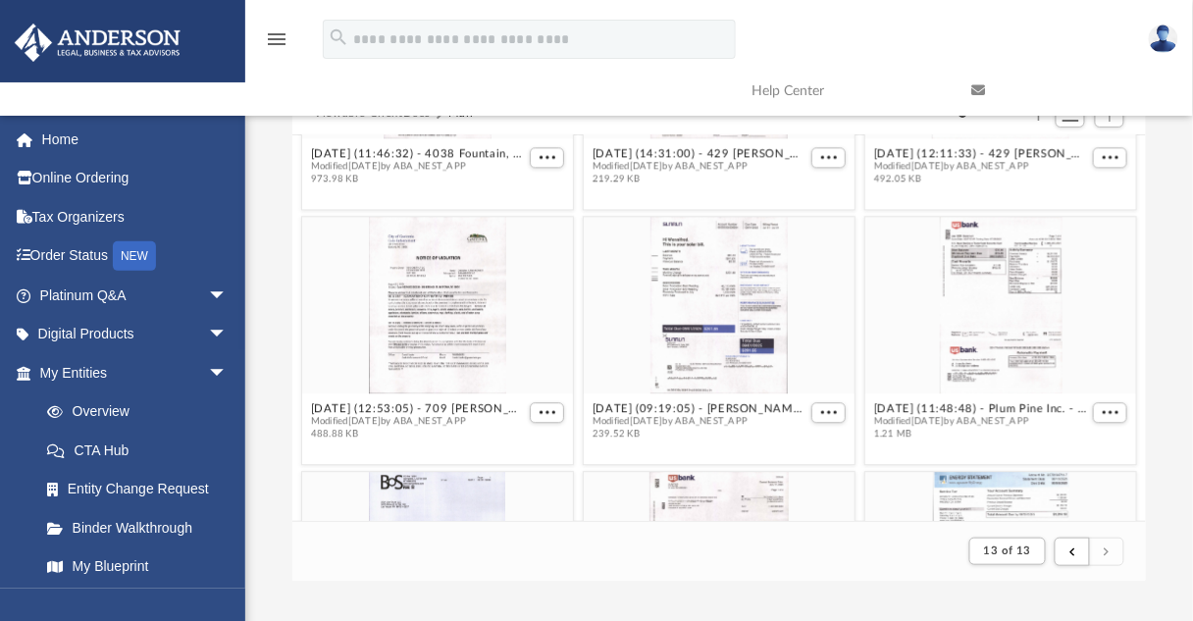
scroll to position [1202, 0]
click at [548, 408] on span "More options" at bounding box center [548, 412] width 16 height 10
click at [512, 448] on li "Preview" at bounding box center [521, 445] width 57 height 21
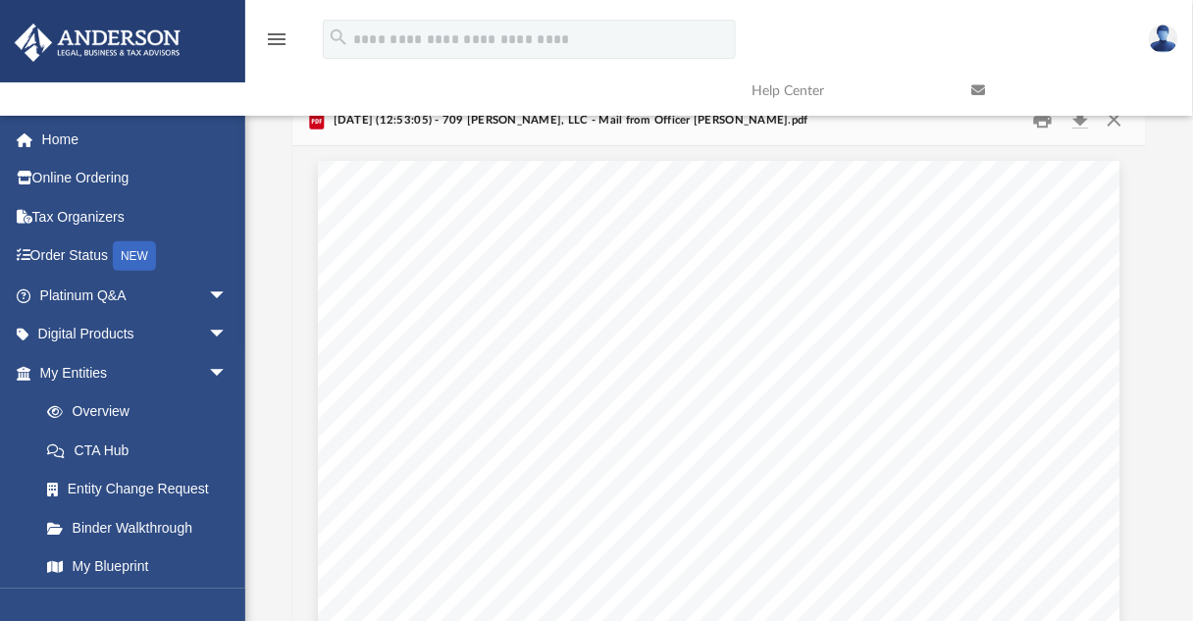
scroll to position [0, 0]
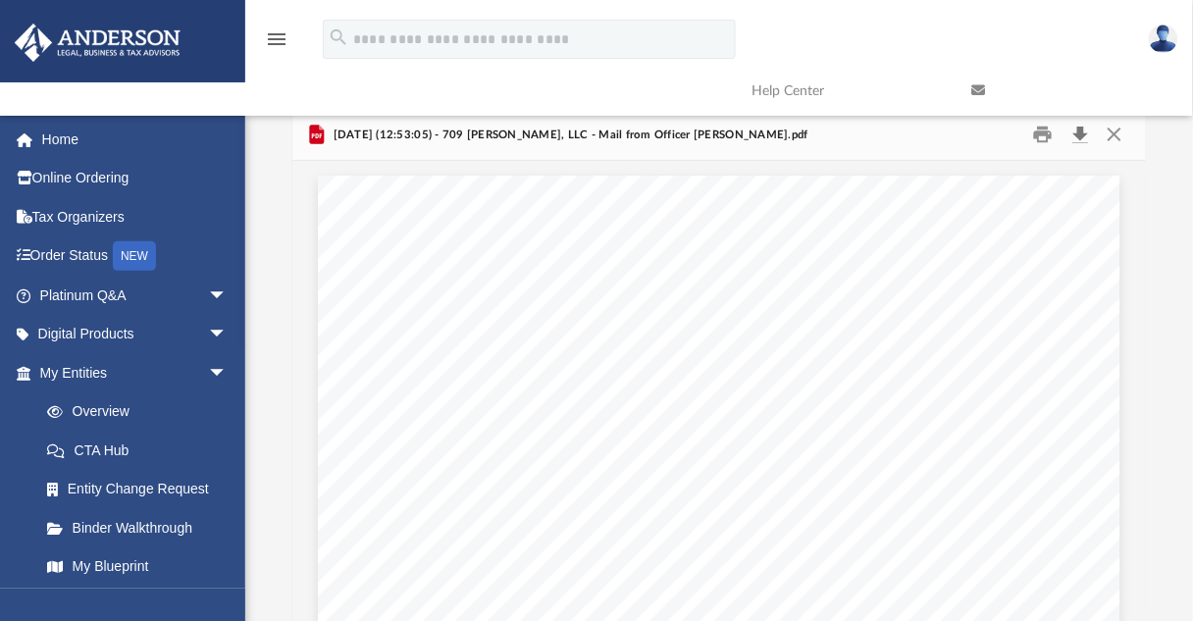
click at [1068, 136] on button "Download" at bounding box center [1080, 135] width 35 height 30
click at [1117, 139] on button "Close" at bounding box center [1114, 135] width 35 height 30
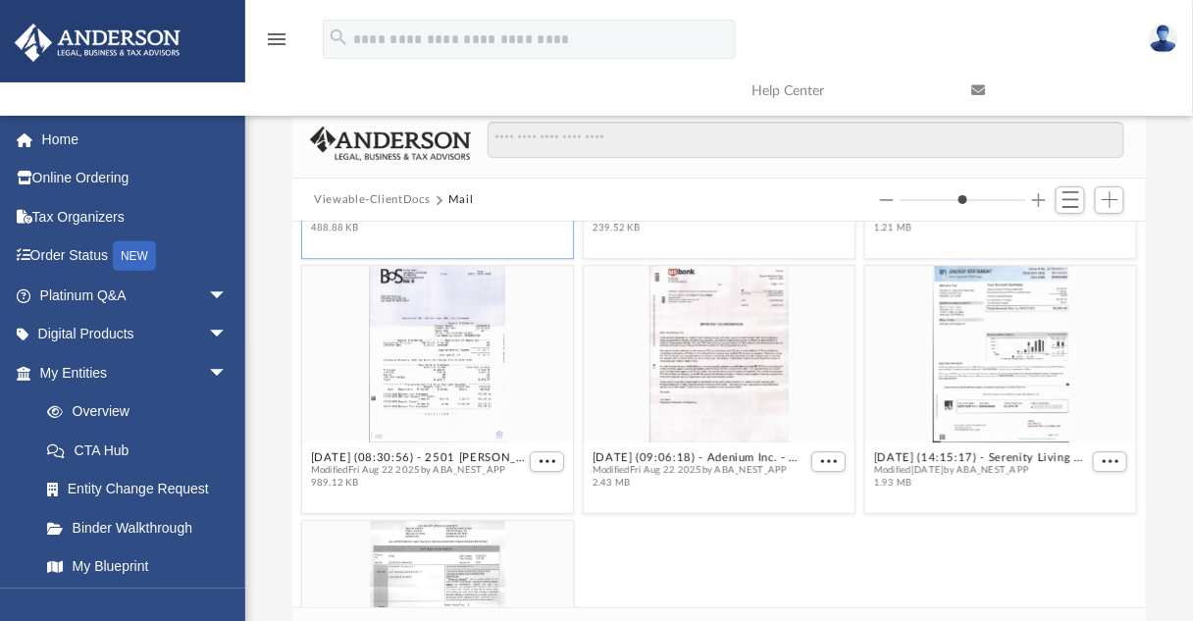
scroll to position [1517, 0]
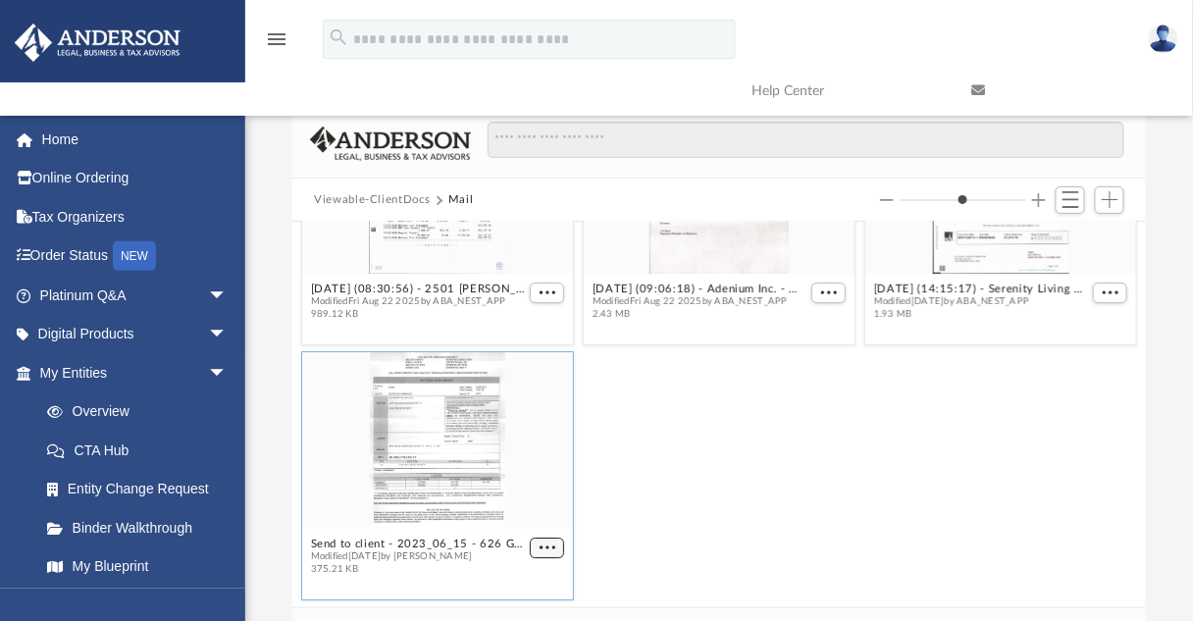
click at [548, 543] on figcaption "Send to client - 2023_06_15 - 626 Great Plains LLC - [GEOGRAPHIC_DATA] Appraisa…" at bounding box center [437, 557] width 271 height 52
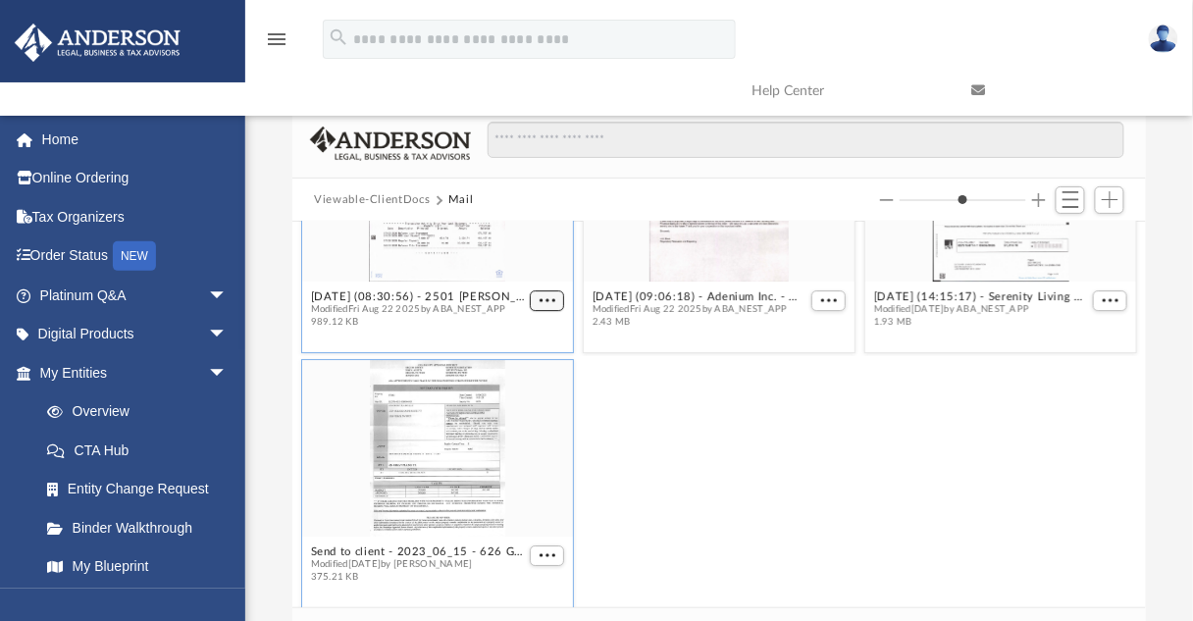
click at [549, 297] on figure "[DATE] (08:30:56) - 2501 [PERSON_NAME], LLC - Mail.pdf Modified [DATE] by ABA_N…" at bounding box center [437, 221] width 271 height 231
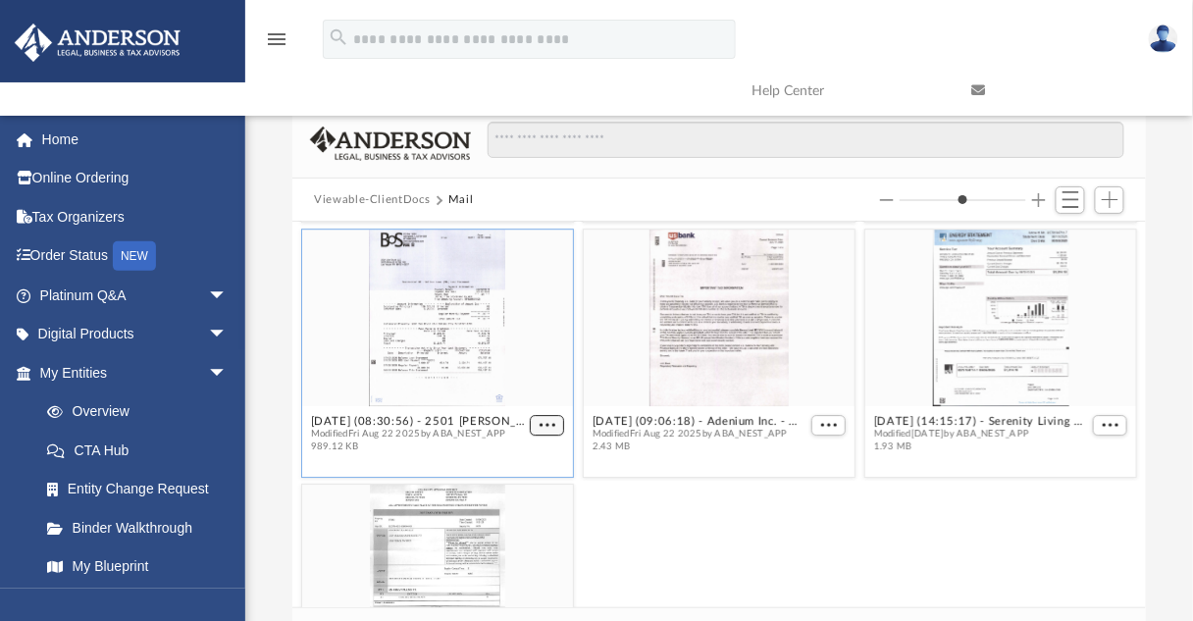
click at [544, 424] on span "More options" at bounding box center [548, 425] width 16 height 10
click at [533, 459] on li "Preview" at bounding box center [521, 458] width 57 height 21
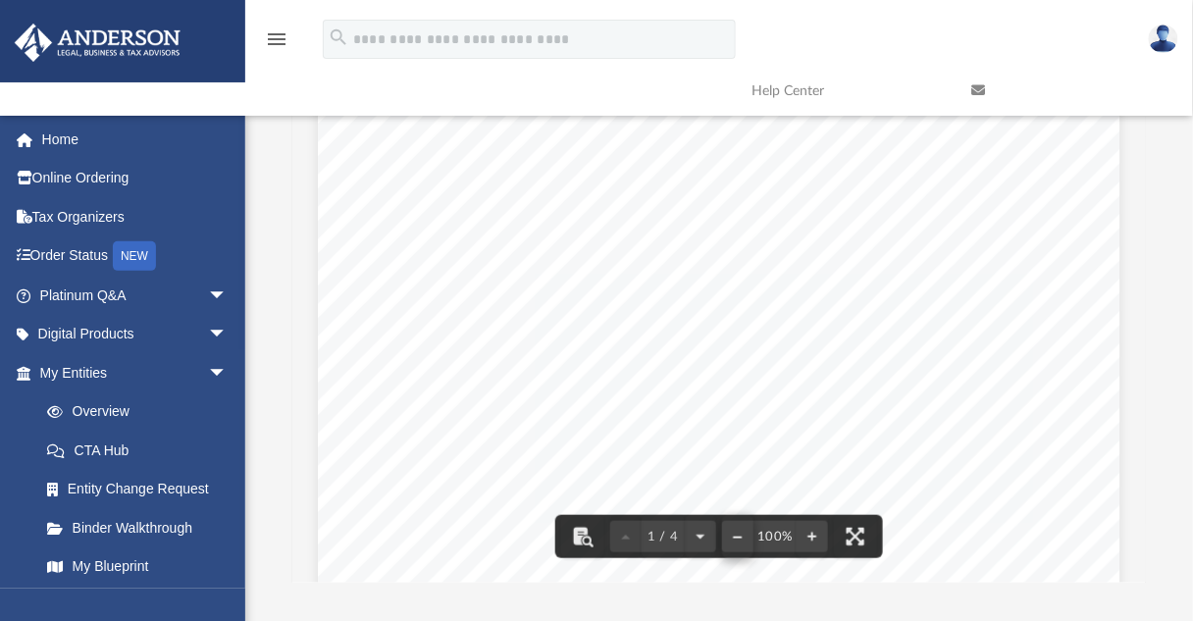
scroll to position [0, 0]
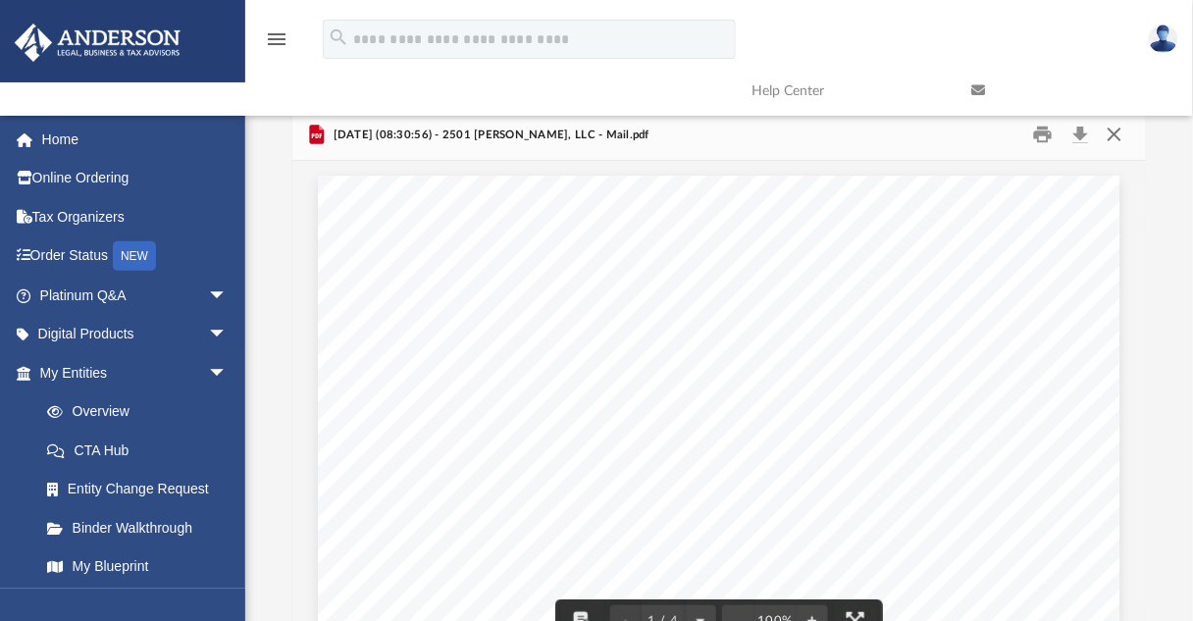
click at [1121, 136] on button "Close" at bounding box center [1114, 135] width 35 height 30
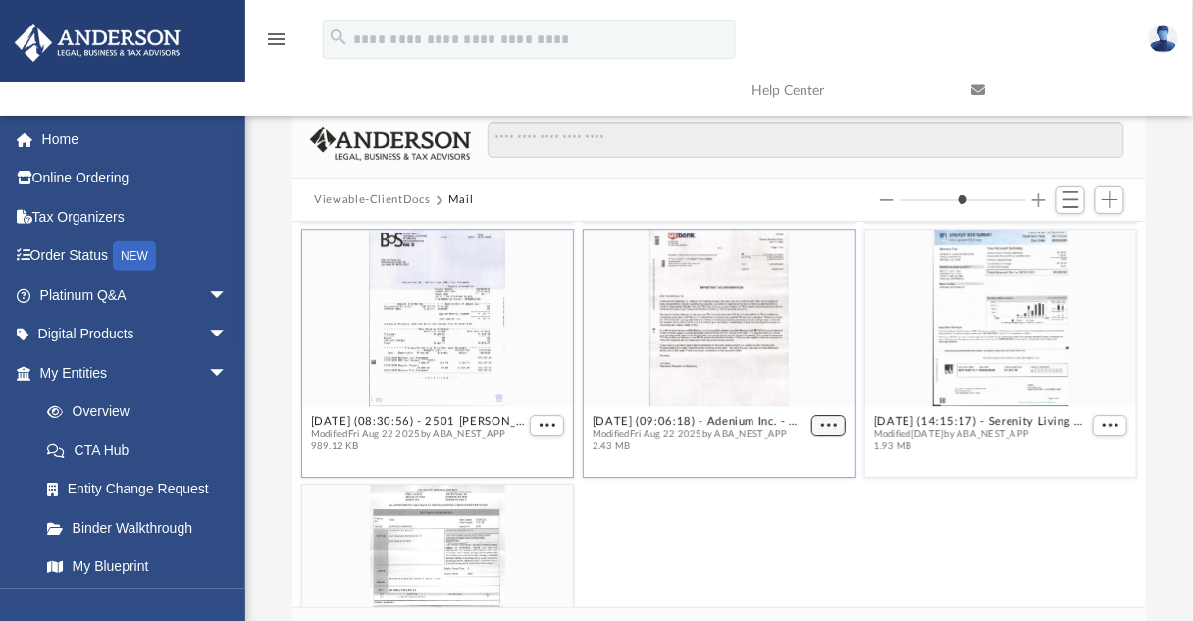
click at [824, 425] on span "More options" at bounding box center [829, 425] width 16 height 10
click at [804, 458] on li "Preview" at bounding box center [798, 458] width 57 height 21
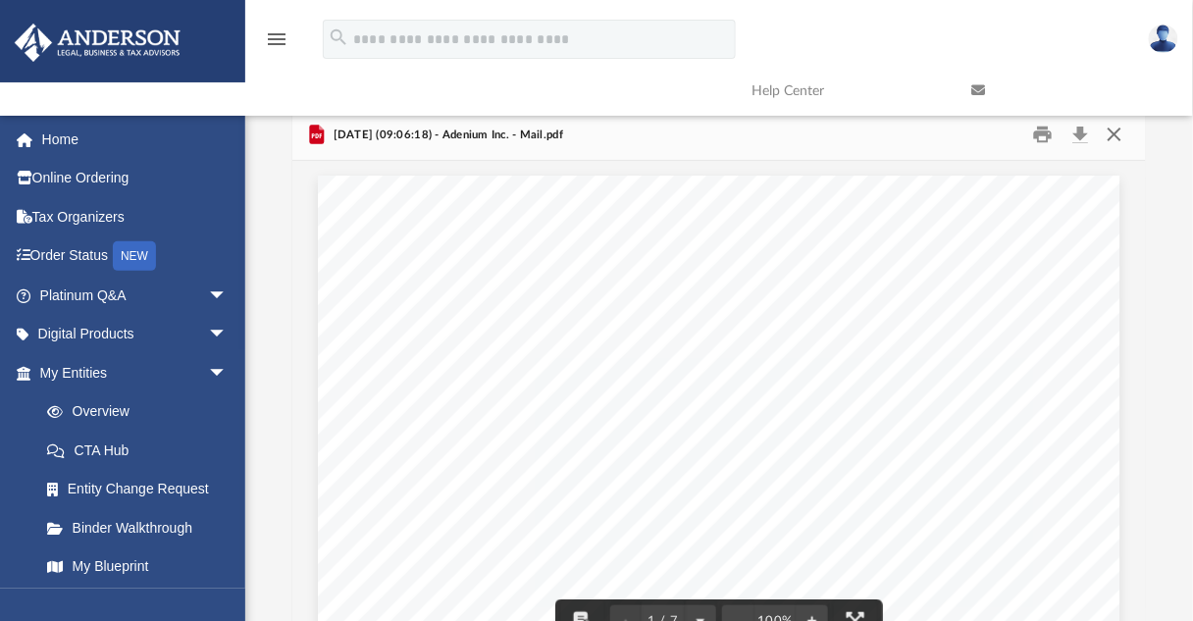
click at [1116, 140] on button "Close" at bounding box center [1114, 135] width 35 height 30
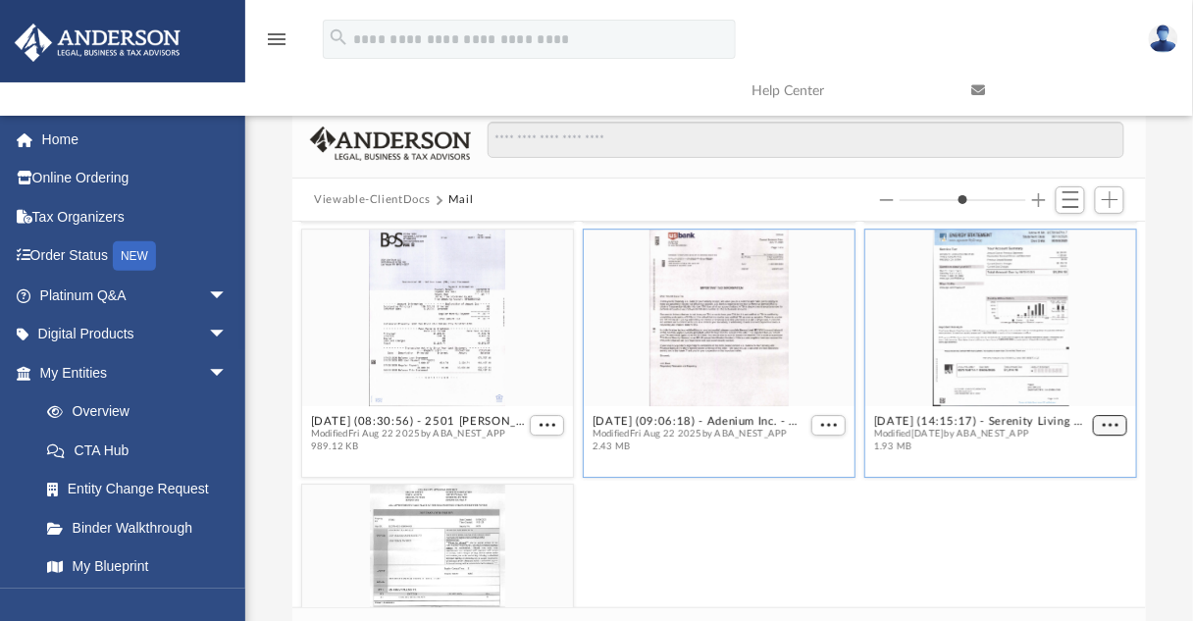
click at [1104, 427] on span "More options" at bounding box center [1111, 425] width 16 height 10
click at [1086, 459] on li "Preview" at bounding box center [1076, 458] width 57 height 21
type input "*"
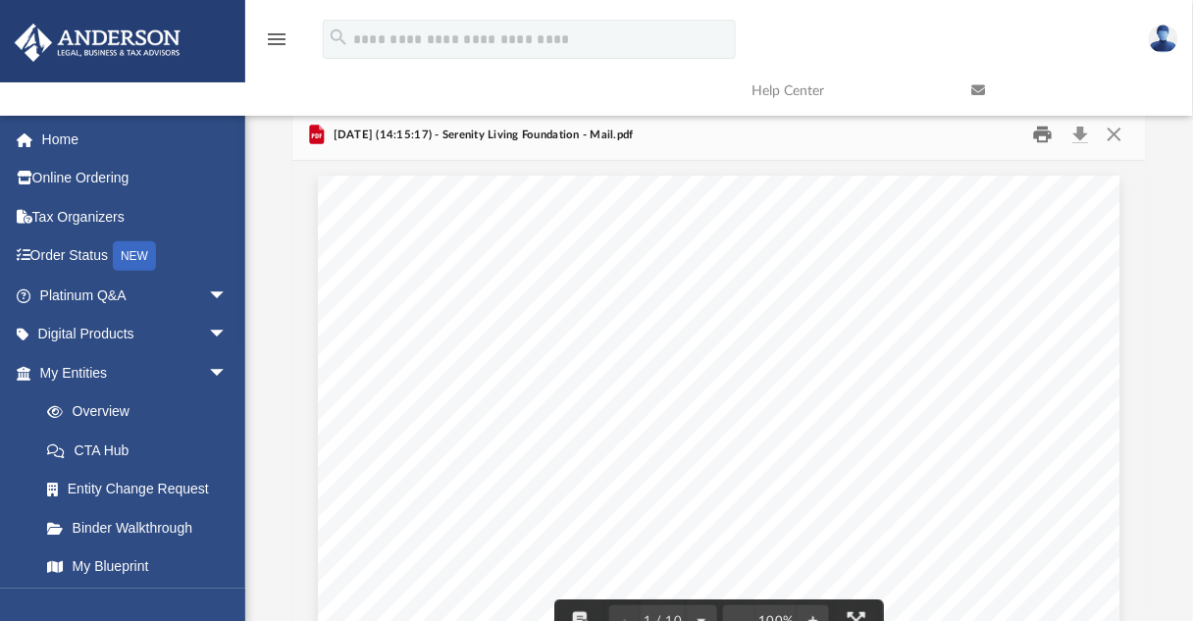
click at [1048, 136] on button "Print" at bounding box center [1042, 135] width 39 height 30
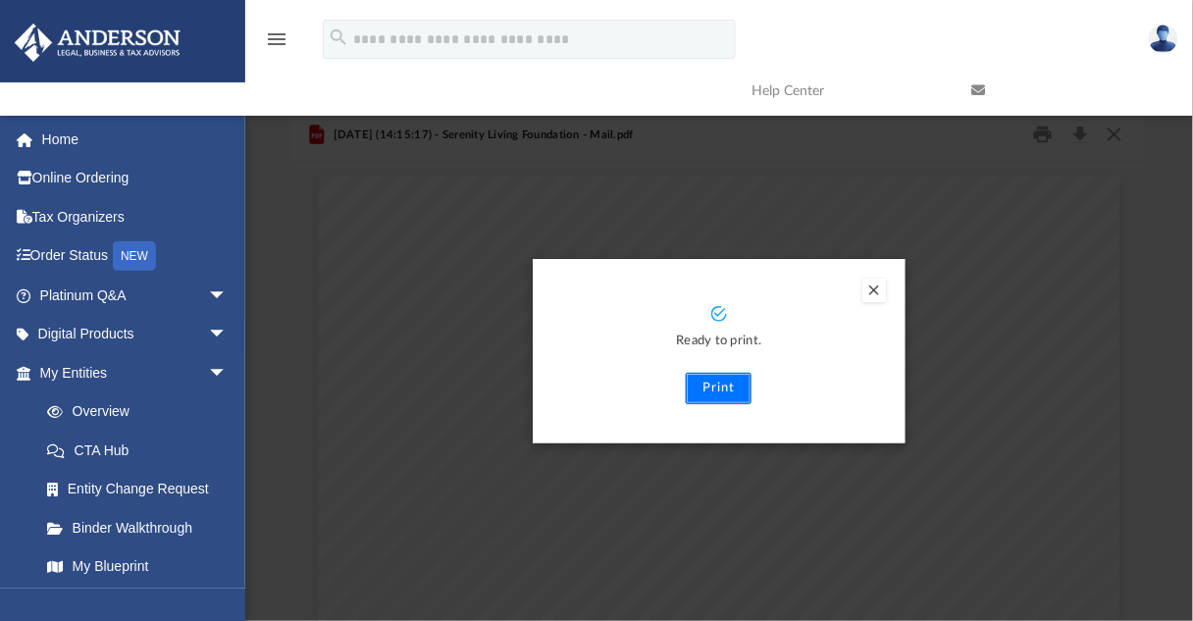
click at [724, 397] on button "Print" at bounding box center [719, 388] width 66 height 31
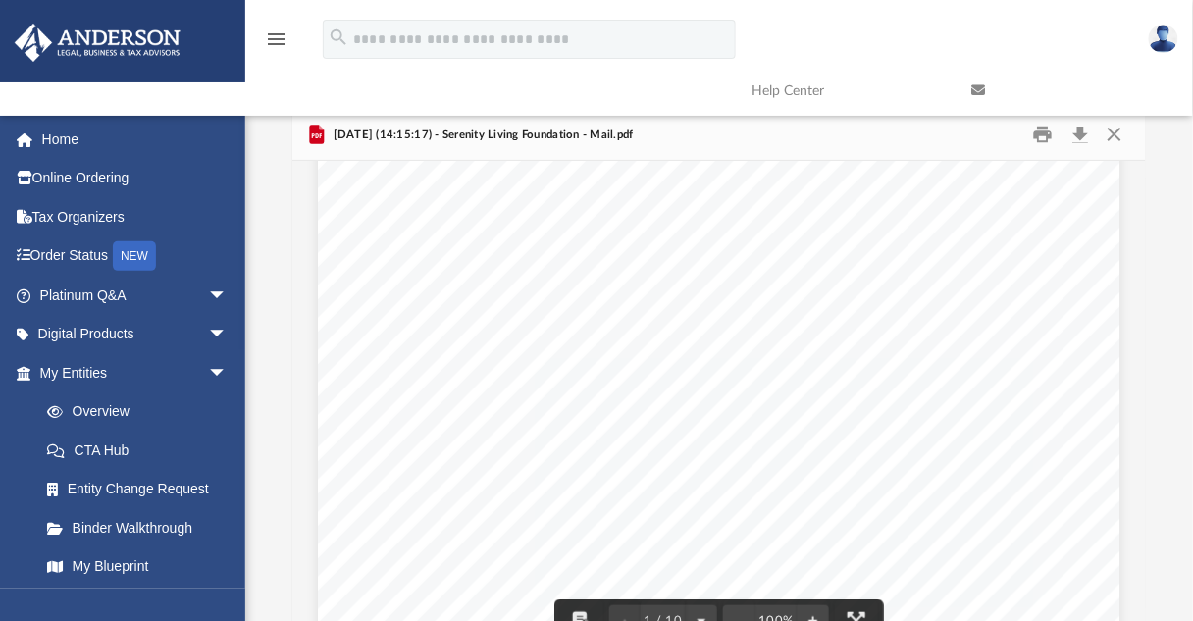
scroll to position [201, 0]
click at [1087, 140] on button "Download" at bounding box center [1080, 135] width 35 height 30
